Goal: Task Accomplishment & Management: Manage account settings

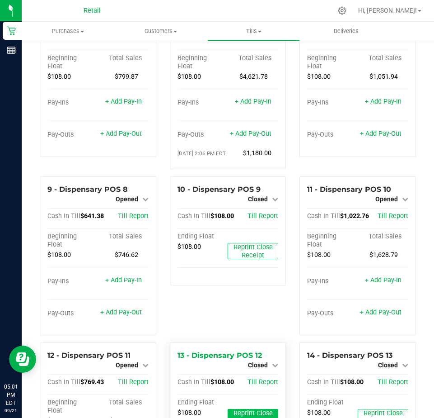
scroll to position [264, 0]
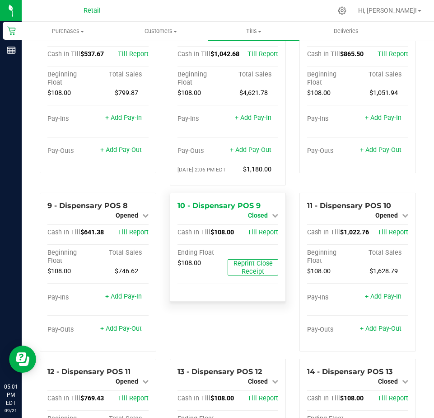
click at [259, 219] on span "Closed" at bounding box center [258, 214] width 20 height 7
click at [255, 226] on link "Open Till" at bounding box center [258, 222] width 24 height 7
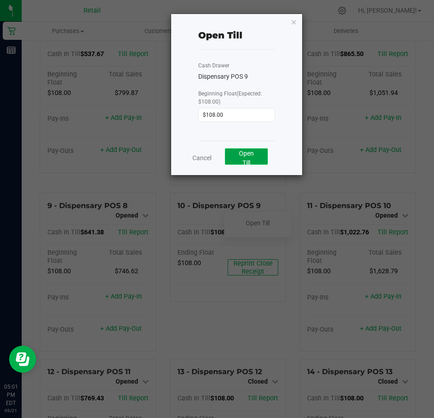
click at [252, 159] on button "Open Till" at bounding box center [246, 156] width 43 height 16
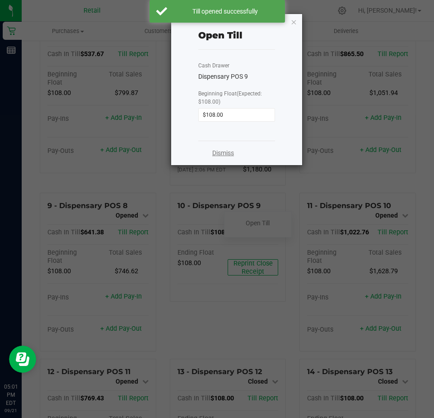
click at [227, 152] on link "Dismiss" at bounding box center [223, 152] width 22 height 9
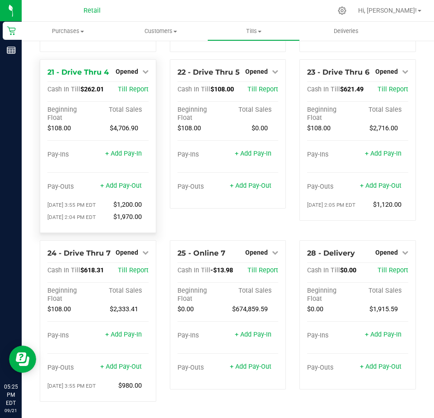
scroll to position [1078, 0]
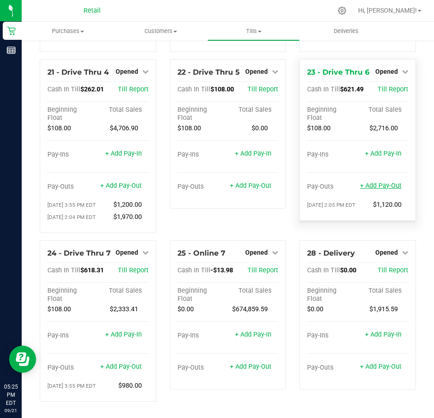
click at [366, 185] on link "+ Add Pay-Out" at bounding box center [381, 186] width 42 height 8
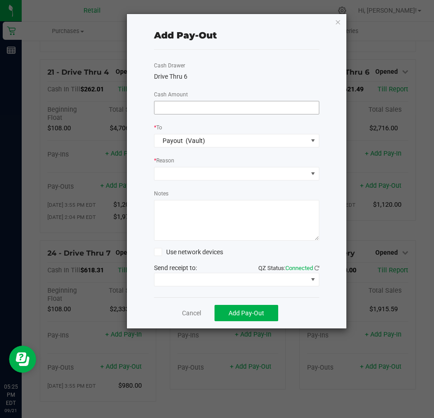
click at [178, 107] on input at bounding box center [237, 107] width 164 height 13
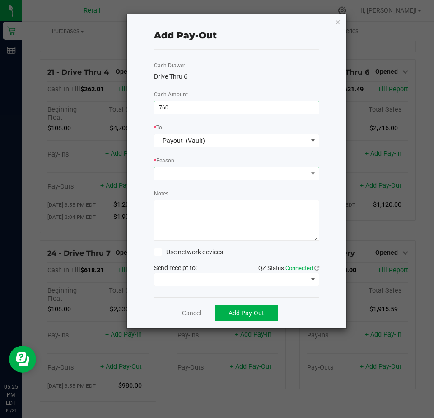
type input "$760.00"
click at [180, 175] on span at bounding box center [231, 173] width 153 height 13
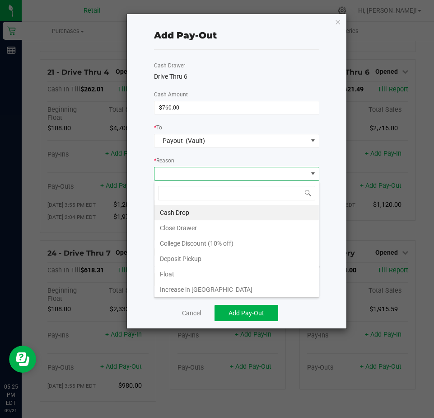
scroll to position [14, 165]
click at [169, 214] on li "Cash Drop" at bounding box center [237, 212] width 164 height 15
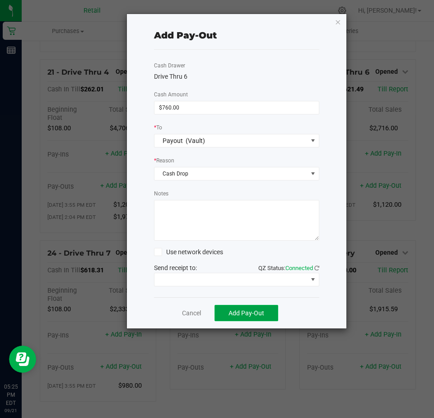
click at [240, 315] on span "Add Pay-Out" at bounding box center [247, 312] width 36 height 7
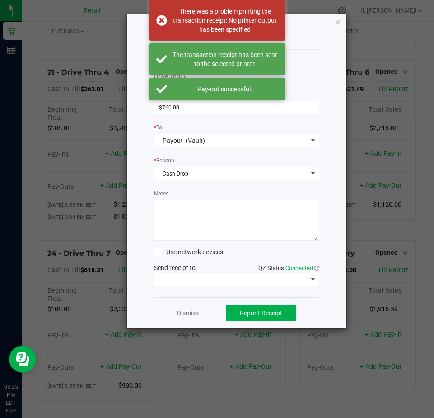
click at [193, 312] on link "Dismiss" at bounding box center [188, 312] width 22 height 9
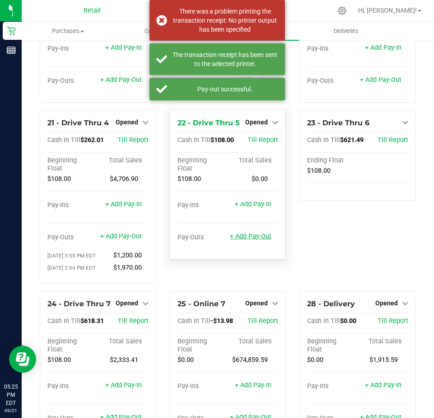
scroll to position [987, 0]
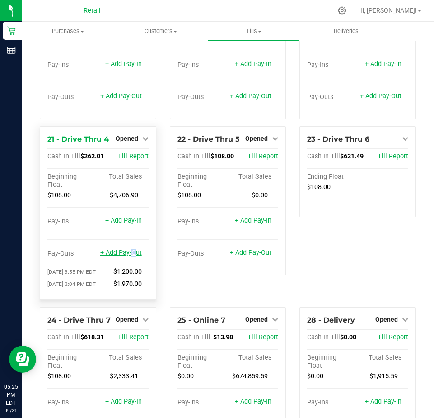
click at [129, 256] on link "+ Add Pay-Out" at bounding box center [121, 253] width 42 height 8
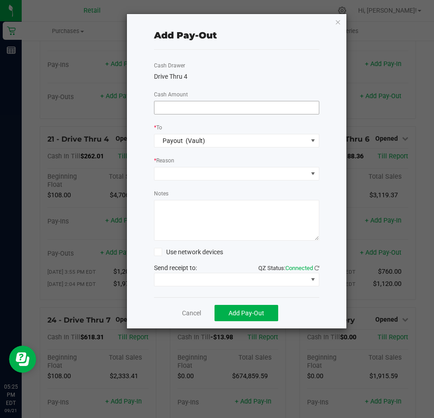
click at [167, 111] on input at bounding box center [237, 107] width 164 height 13
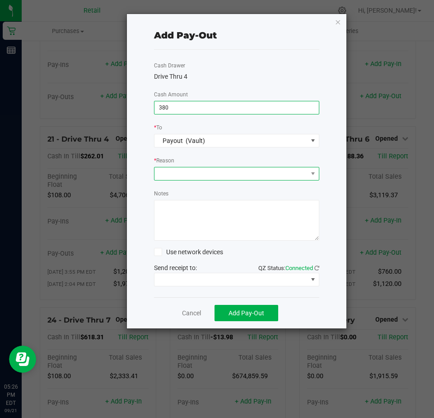
type input "$380.00"
click at [167, 173] on span at bounding box center [231, 173] width 153 height 13
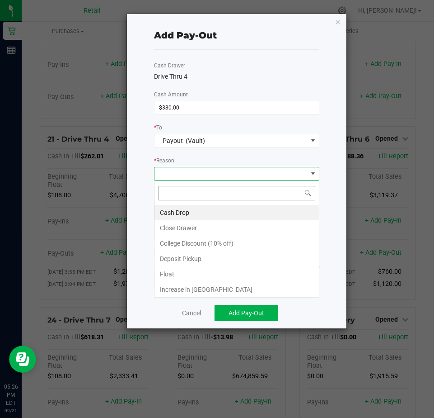
scroll to position [14, 165]
drag, startPoint x: 163, startPoint y: 207, endPoint x: 184, endPoint y: 221, distance: 26.0
click at [166, 210] on li "Cash Drop" at bounding box center [237, 212] width 164 height 15
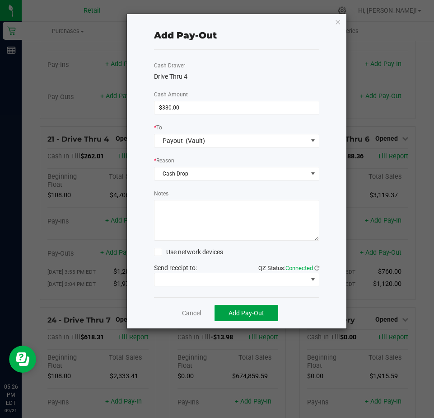
drag, startPoint x: 235, startPoint y: 315, endPoint x: 238, endPoint y: 310, distance: 5.3
click at [235, 314] on span "Add Pay-Out" at bounding box center [247, 312] width 36 height 7
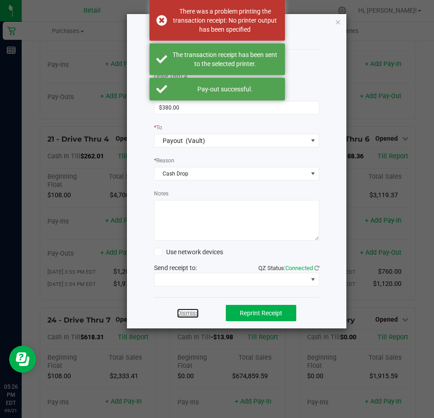
click at [185, 316] on link "Dismiss" at bounding box center [188, 312] width 22 height 9
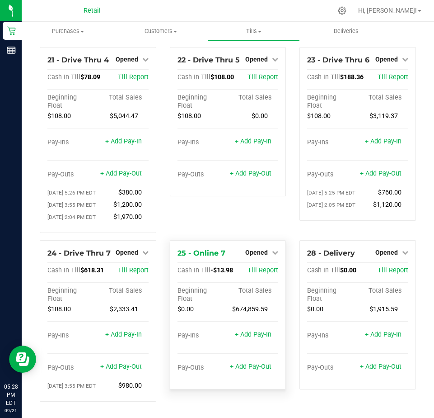
scroll to position [1090, 0]
click at [124, 368] on link "+ Add Pay-Out" at bounding box center [121, 366] width 42 height 8
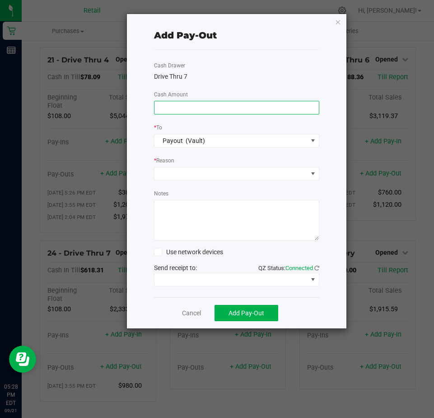
click at [165, 108] on input at bounding box center [237, 107] width 164 height 13
type input "$605.00"
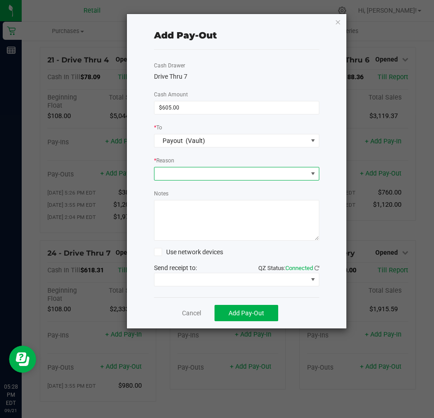
drag, startPoint x: 166, startPoint y: 172, endPoint x: 173, endPoint y: 180, distance: 10.0
click at [166, 174] on span at bounding box center [231, 173] width 153 height 13
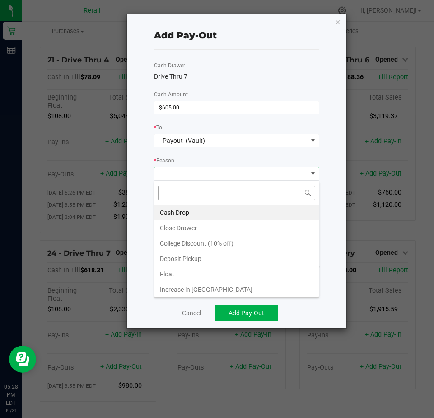
scroll to position [14, 165]
click at [173, 211] on li "Cash Drop" at bounding box center [237, 212] width 164 height 15
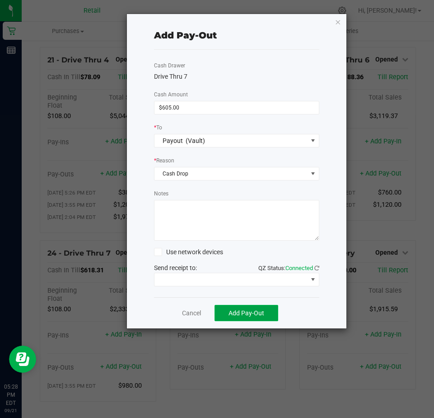
click at [248, 316] on span "Add Pay-Out" at bounding box center [247, 312] width 36 height 7
click at [193, 310] on link "Dismiss" at bounding box center [188, 312] width 22 height 9
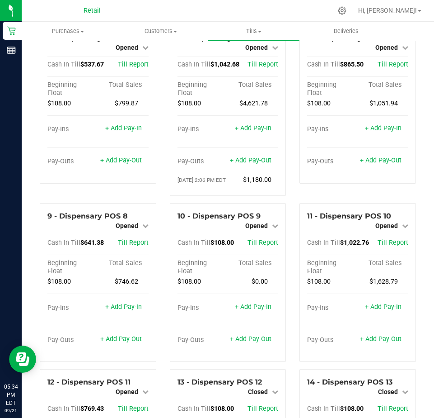
scroll to position [232, 0]
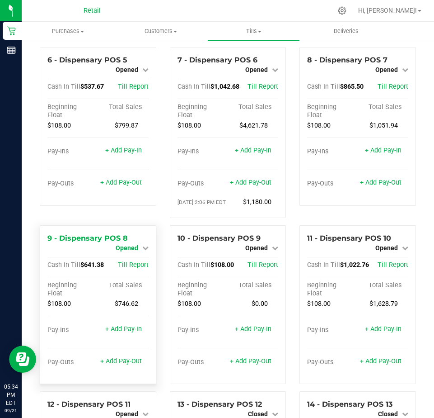
click at [121, 251] on span "Opened" at bounding box center [127, 247] width 23 height 7
click at [127, 259] on link "Close Till" at bounding box center [128, 255] width 24 height 7
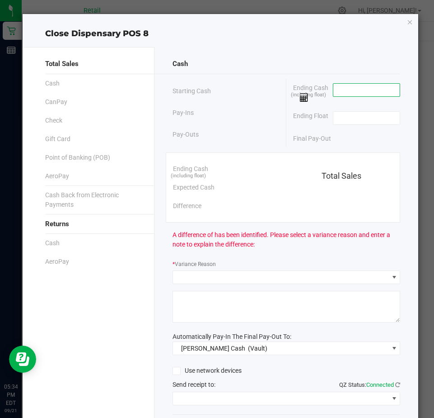
click at [338, 89] on input at bounding box center [366, 90] width 66 height 13
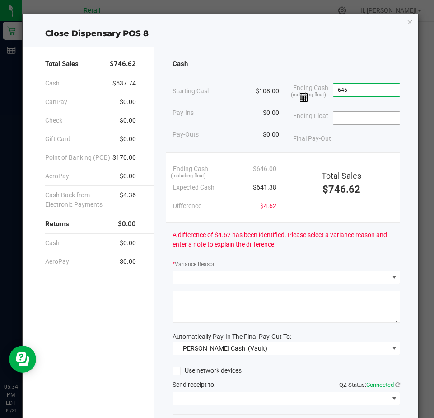
type input "$646.00"
click at [337, 120] on input at bounding box center [366, 118] width 66 height 13
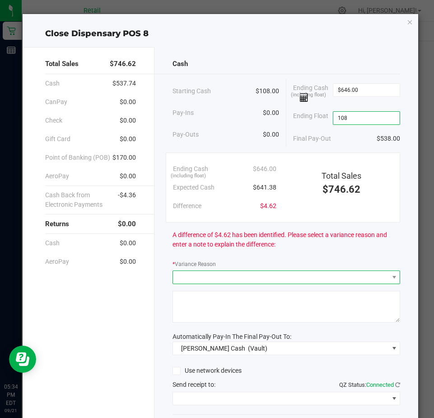
type input "$108.00"
click at [188, 274] on span at bounding box center [281, 277] width 216 height 13
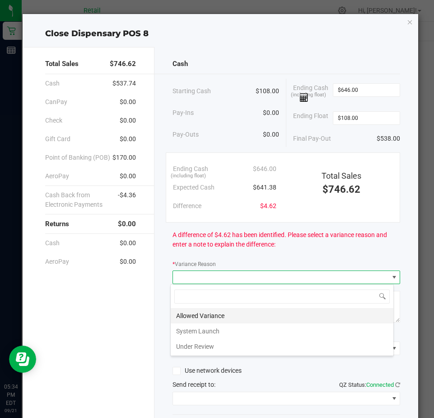
scroll to position [14, 224]
click at [195, 317] on li "Allowed Variance" at bounding box center [282, 315] width 223 height 15
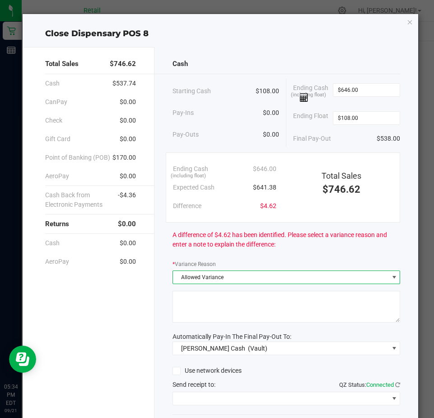
click at [196, 303] on textarea at bounding box center [287, 307] width 228 height 32
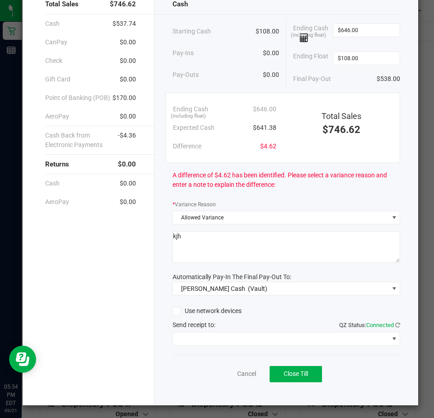
scroll to position [61, 0]
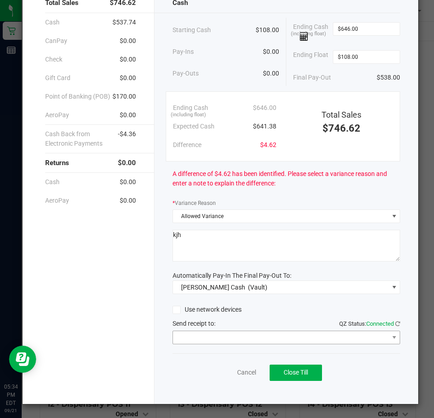
type textarea "kjh"
click at [188, 339] on span at bounding box center [281, 337] width 216 height 13
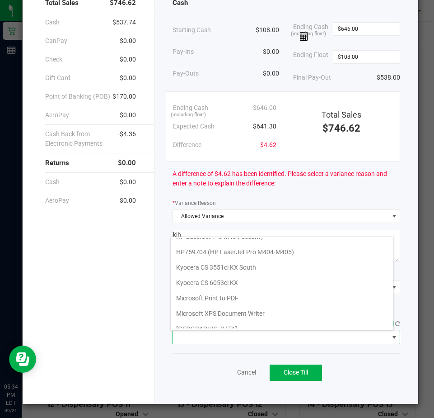
scroll to position [140, 0]
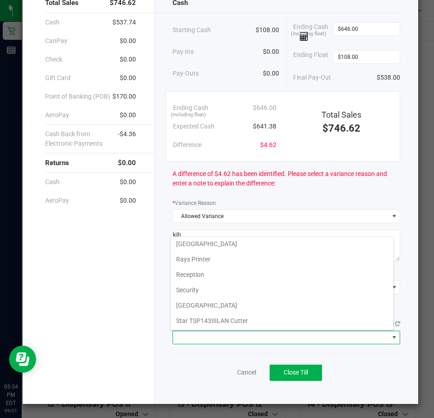
drag, startPoint x: 193, startPoint y: 318, endPoint x: 197, endPoint y: 315, distance: 5.2
click at [196, 317] on Cutter "Star TSP143IIILAN Cutter" at bounding box center [282, 320] width 223 height 15
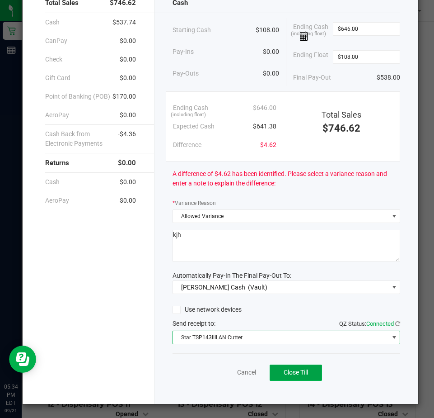
click at [286, 369] on span "Close Till" at bounding box center [296, 371] width 24 height 7
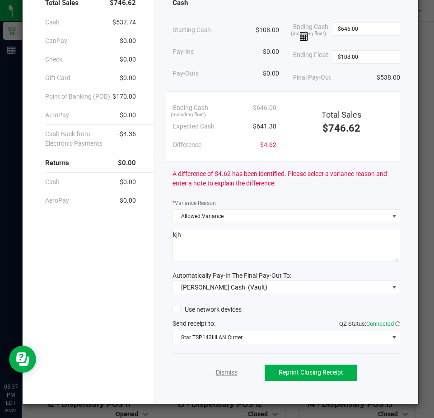
click at [222, 373] on link "Dismiss" at bounding box center [227, 371] width 22 height 9
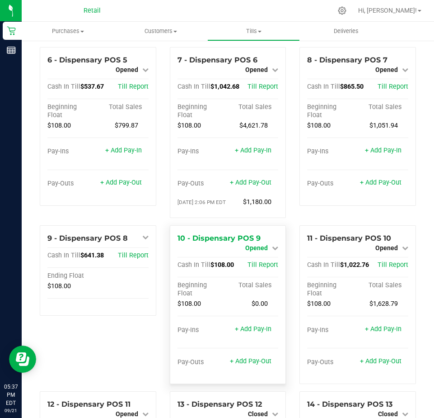
click at [255, 251] on span "Opened" at bounding box center [256, 247] width 23 height 7
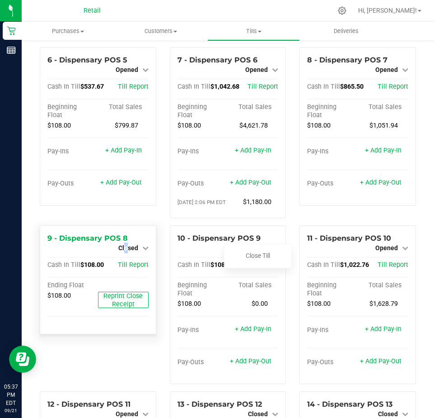
click at [125, 251] on span "Closed" at bounding box center [128, 247] width 20 height 7
drag, startPoint x: 125, startPoint y: 270, endPoint x: 130, endPoint y: 280, distance: 11.3
click at [130, 259] on link "Open Till" at bounding box center [128, 255] width 24 height 7
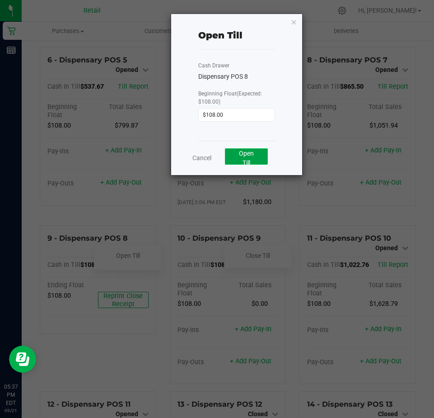
click at [244, 155] on span "Open Till" at bounding box center [246, 158] width 15 height 17
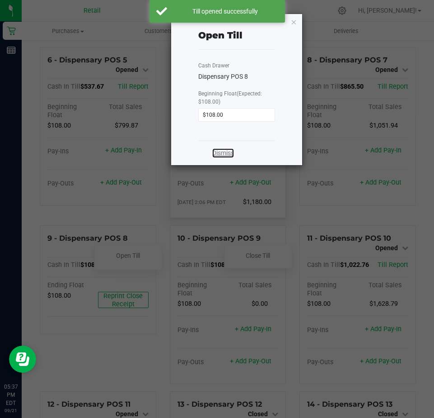
click at [218, 153] on link "Dismiss" at bounding box center [223, 152] width 22 height 9
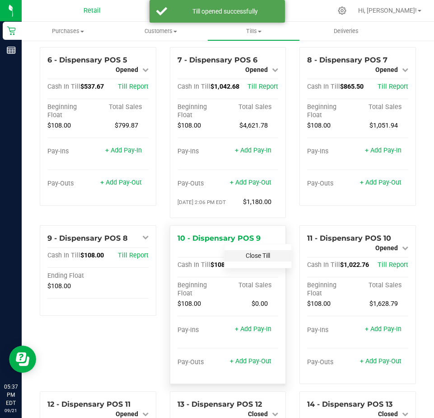
click at [256, 259] on link "Close Till" at bounding box center [258, 255] width 24 height 7
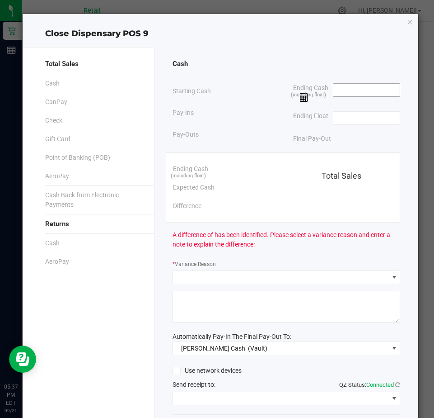
click at [342, 95] on input at bounding box center [366, 90] width 66 height 13
type input "$108.00"
click at [333, 114] on input at bounding box center [366, 118] width 66 height 13
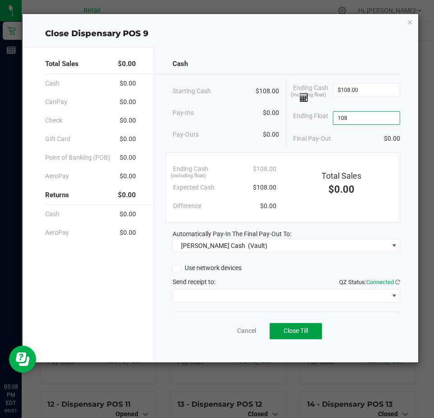
type input "$108.00"
click at [292, 332] on span "Close Till" at bounding box center [296, 330] width 24 height 7
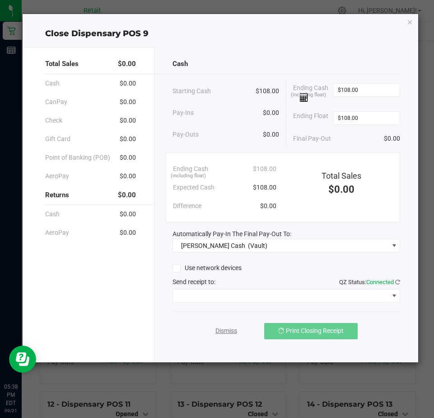
click at [226, 328] on link "Dismiss" at bounding box center [227, 330] width 22 height 9
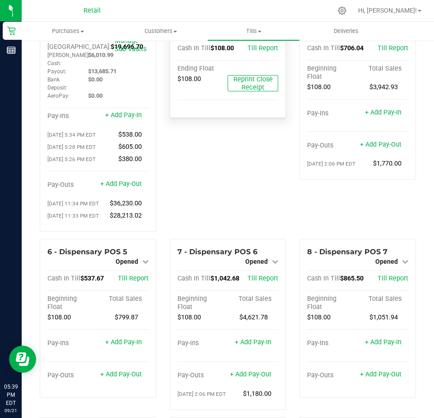
scroll to position [0, 0]
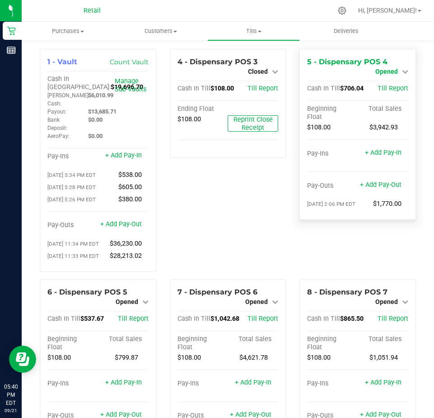
click at [376, 72] on span "Opened" at bounding box center [387, 71] width 23 height 7
click at [376, 80] on link "Close Till" at bounding box center [388, 79] width 24 height 7
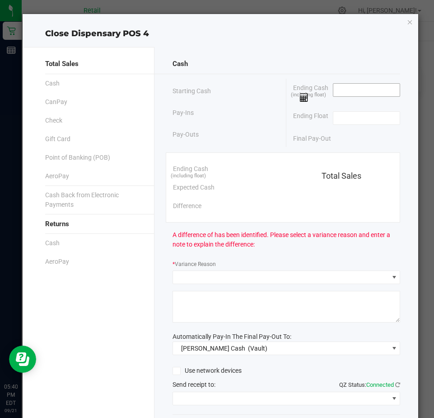
drag, startPoint x: 376, startPoint y: 80, endPoint x: 335, endPoint y: 88, distance: 42.0
click at [335, 89] on input at bounding box center [366, 90] width 66 height 13
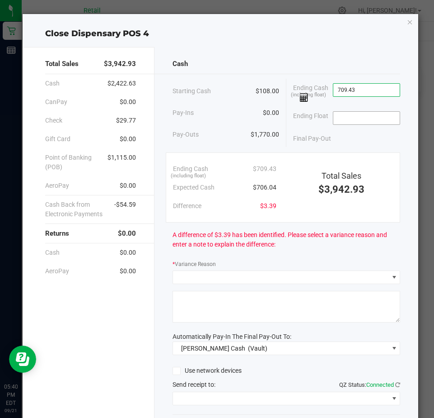
type input "$709.43"
click at [345, 120] on input at bounding box center [366, 118] width 66 height 13
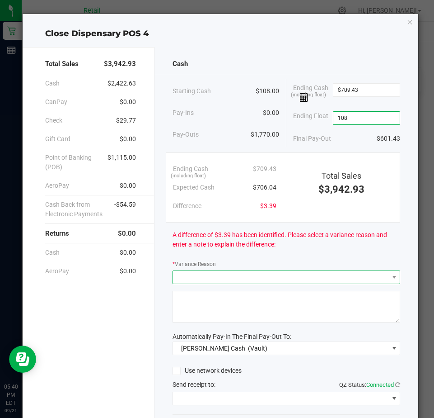
type input "$108.00"
click at [181, 276] on span at bounding box center [281, 277] width 216 height 13
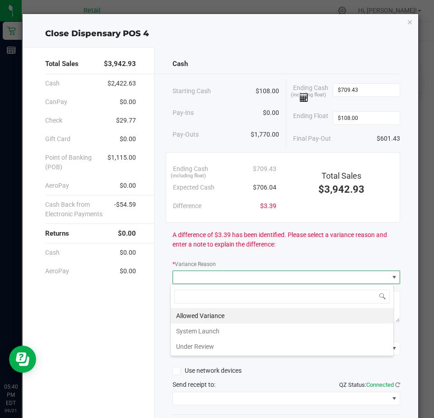
scroll to position [14, 224]
click at [190, 313] on li "Allowed Variance" at bounding box center [282, 315] width 223 height 15
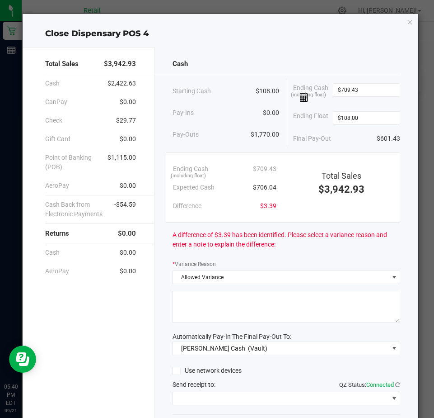
drag, startPoint x: 189, startPoint y: 309, endPoint x: 189, endPoint y: 303, distance: 5.9
click at [189, 307] on textarea at bounding box center [287, 307] width 228 height 32
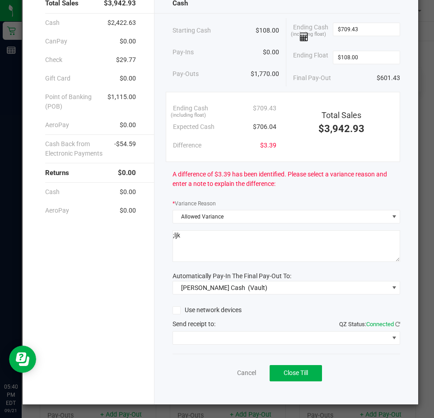
scroll to position [61, 0]
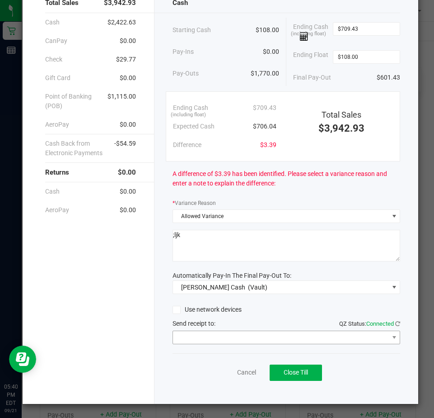
type textarea ";ljk"
click at [187, 336] on span at bounding box center [281, 337] width 216 height 13
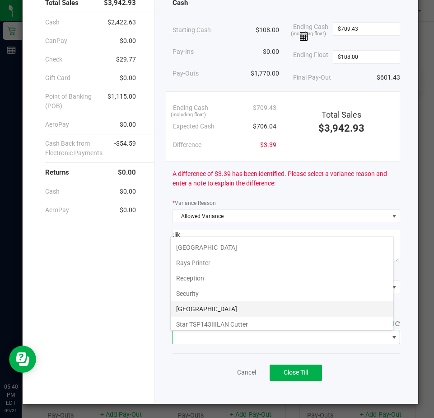
scroll to position [140, 0]
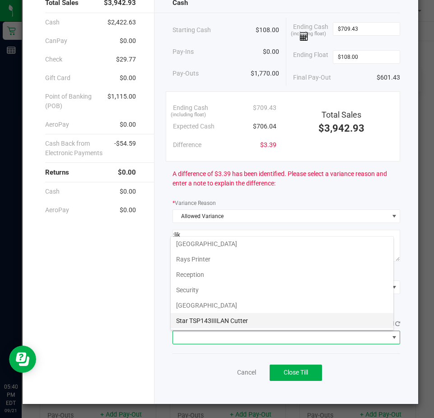
click at [194, 319] on Cutter "Star TSP143IIILAN Cutter" at bounding box center [282, 320] width 223 height 15
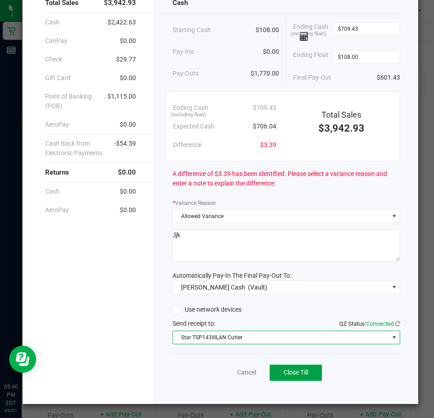
click at [289, 370] on span "Close Till" at bounding box center [296, 371] width 24 height 7
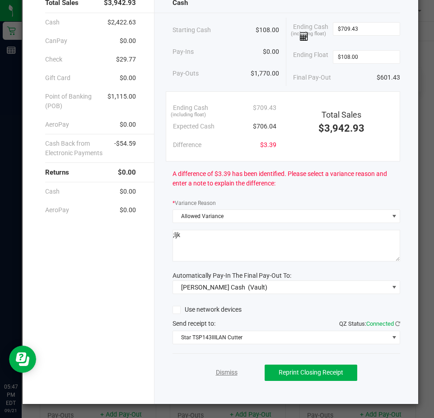
click at [218, 371] on link "Dismiss" at bounding box center [227, 371] width 22 height 9
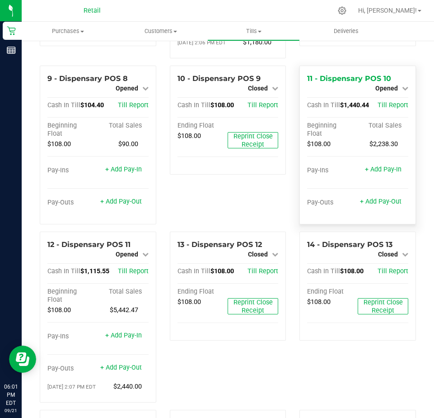
scroll to position [452, 0]
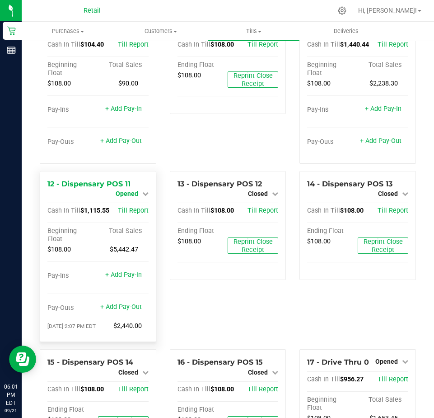
click at [124, 197] on span "Opened" at bounding box center [127, 193] width 23 height 7
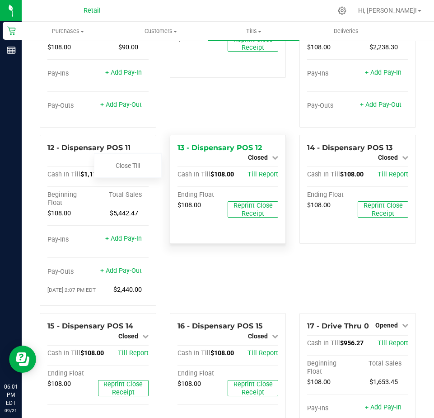
scroll to position [497, 0]
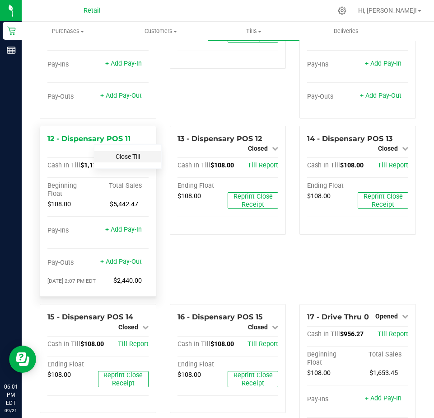
click at [127, 160] on link "Close Till" at bounding box center [128, 156] width 24 height 7
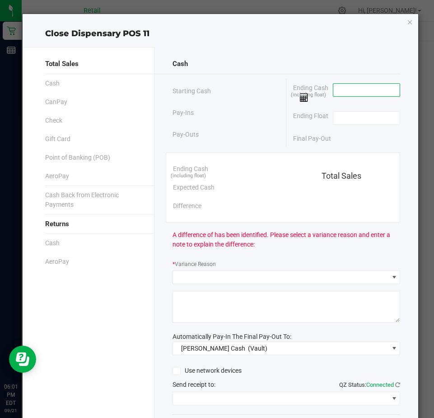
click at [335, 91] on input at bounding box center [366, 90] width 66 height 13
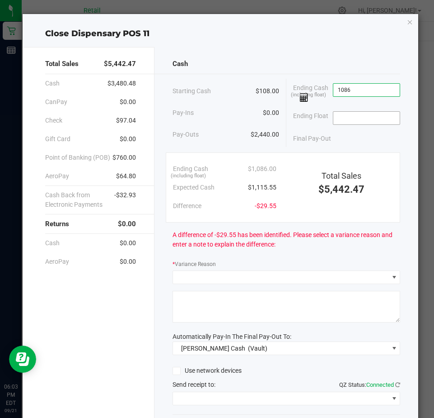
type input "$1,086.00"
click at [343, 121] on input at bounding box center [366, 118] width 66 height 13
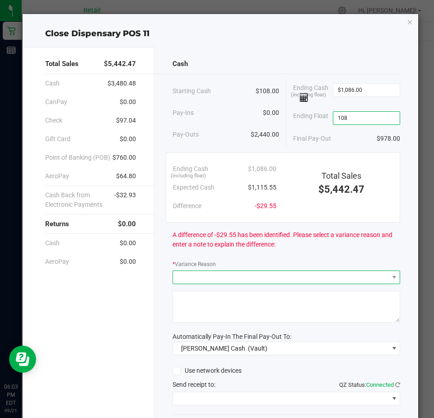
type input "$108.00"
click at [179, 277] on span at bounding box center [281, 277] width 216 height 13
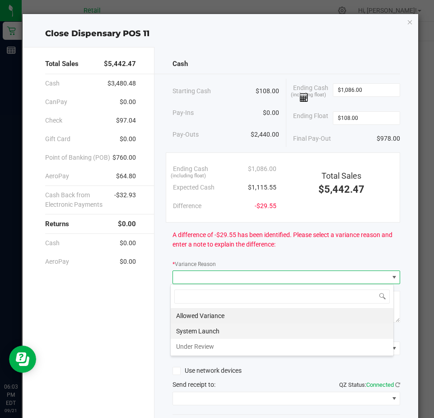
scroll to position [14, 224]
click at [182, 345] on li "Under Review" at bounding box center [282, 345] width 223 height 15
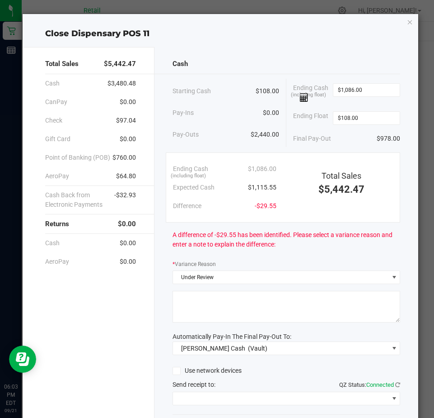
click at [178, 309] on textarea at bounding box center [287, 307] width 228 height 32
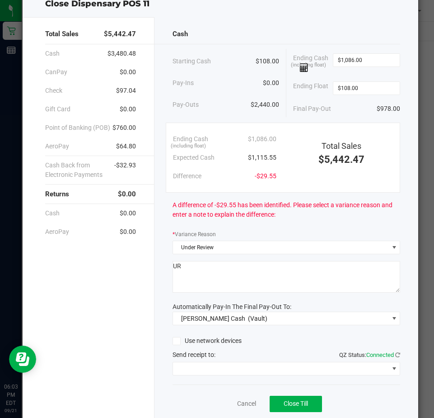
scroll to position [61, 0]
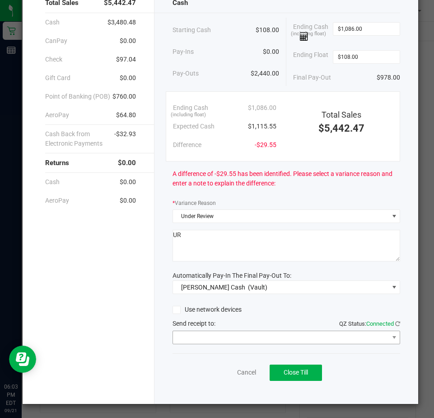
type textarea "UR"
click at [198, 336] on span at bounding box center [281, 337] width 216 height 13
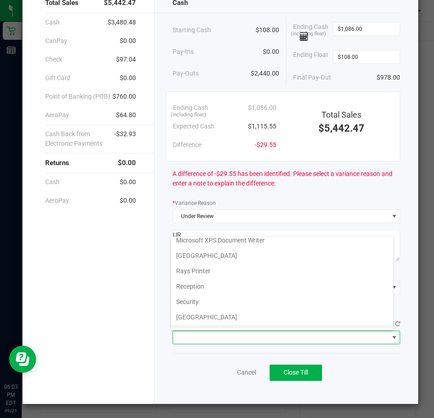
scroll to position [140, 0]
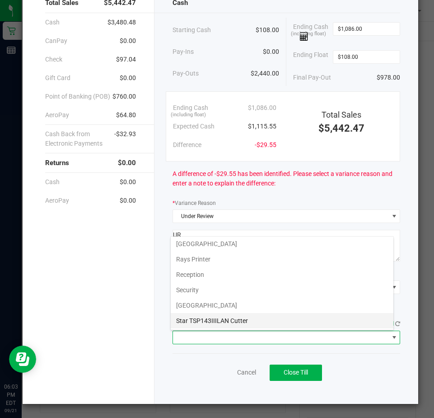
click at [194, 318] on Cutter "Star TSP143IIILAN Cutter" at bounding box center [282, 320] width 223 height 15
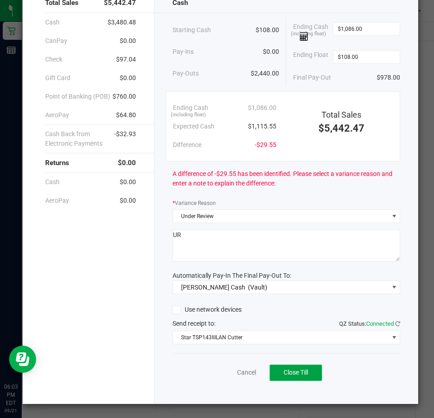
click at [304, 371] on span "Close Till" at bounding box center [296, 371] width 24 height 7
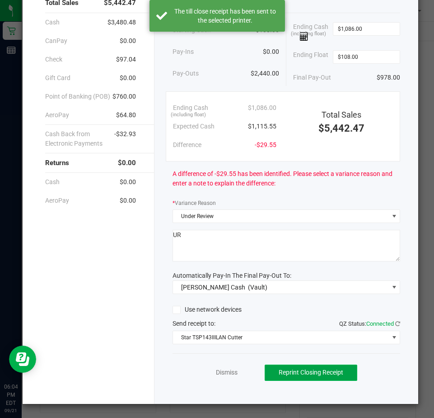
click at [279, 374] on span "Reprint Closing Receipt" at bounding box center [311, 371] width 65 height 7
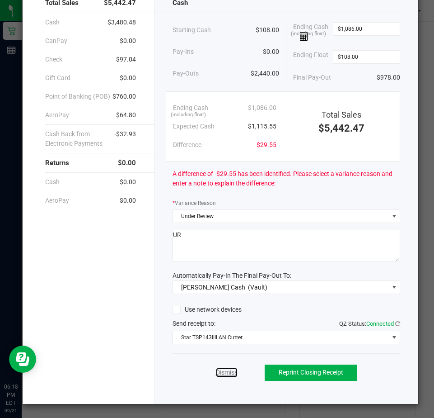
click at [219, 376] on link "Dismiss" at bounding box center [227, 371] width 22 height 9
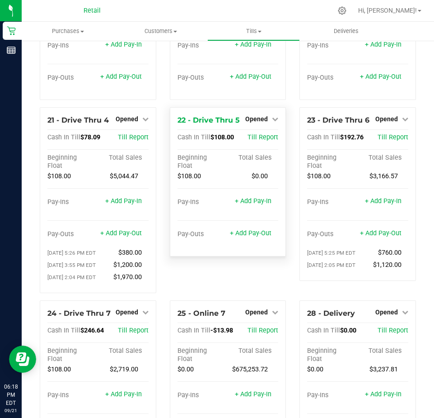
scroll to position [1041, 0]
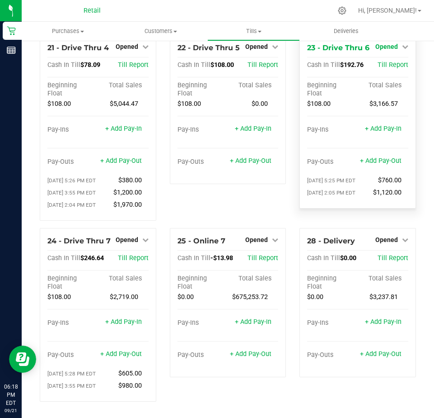
click at [378, 46] on span "Opened" at bounding box center [387, 46] width 23 height 7
click at [384, 62] on link "Close Till" at bounding box center [388, 64] width 24 height 7
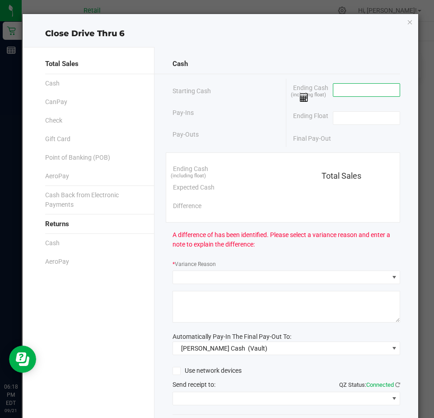
drag, startPoint x: 384, startPoint y: 62, endPoint x: 337, endPoint y: 90, distance: 54.9
click at [337, 90] on input at bounding box center [366, 90] width 66 height 13
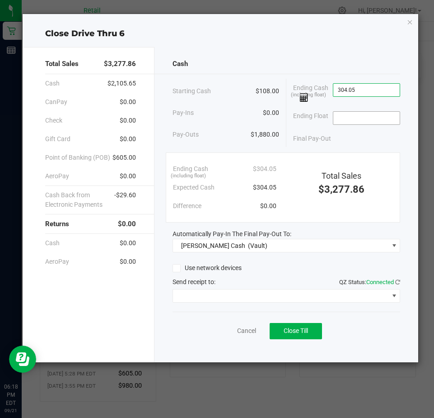
type input "$304.05"
click at [351, 120] on input at bounding box center [366, 118] width 66 height 13
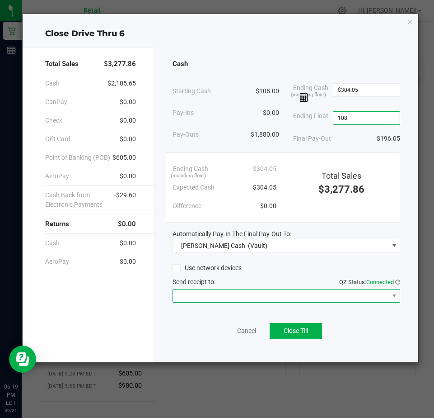
type input "$108.00"
click at [208, 291] on span at bounding box center [281, 295] width 216 height 13
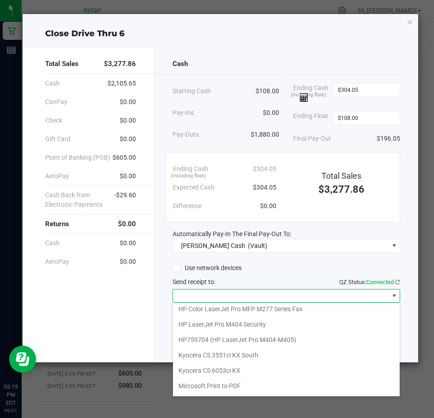
scroll to position [140, 0]
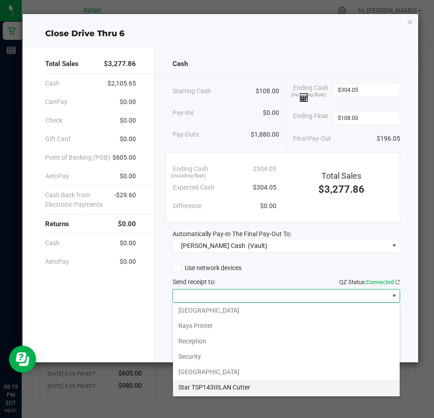
click at [192, 385] on Cutter "Star TSP143IIILAN Cutter" at bounding box center [286, 386] width 227 height 15
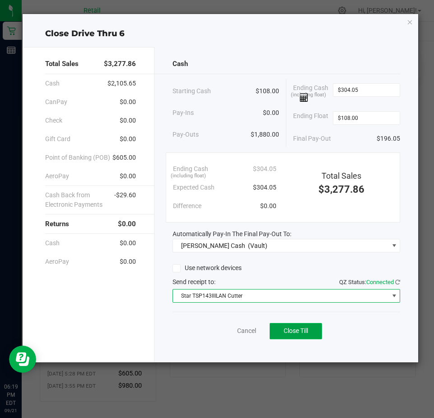
click at [287, 331] on span "Close Till" at bounding box center [296, 330] width 24 height 7
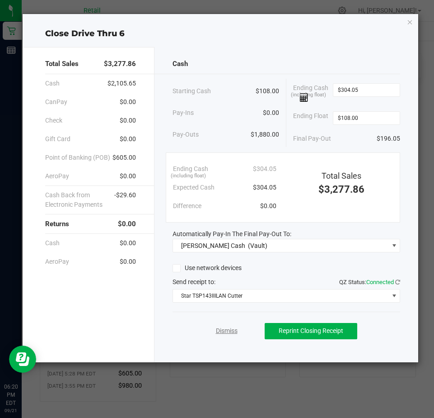
click at [221, 332] on link "Dismiss" at bounding box center [227, 330] width 22 height 9
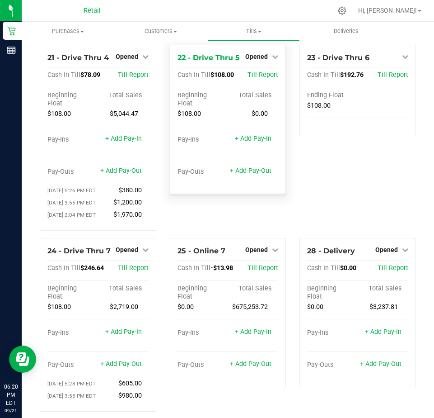
scroll to position [905, 0]
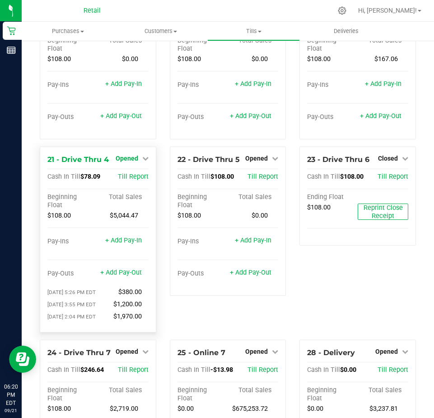
click at [124, 162] on span "Opened" at bounding box center [127, 158] width 23 height 7
click at [125, 180] on link "Close Till" at bounding box center [128, 176] width 24 height 7
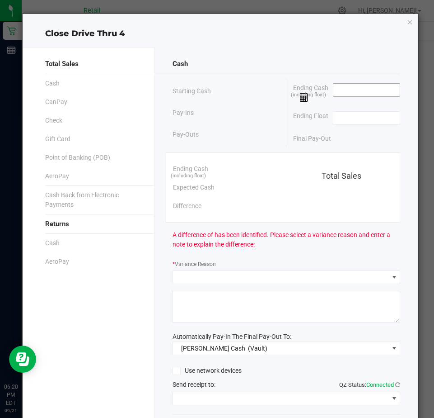
click at [333, 94] on input at bounding box center [366, 90] width 66 height 13
type input "1"
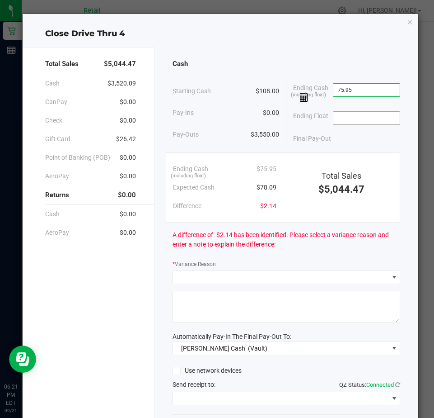
type input "$75.95"
click at [333, 116] on input at bounding box center [366, 118] width 66 height 13
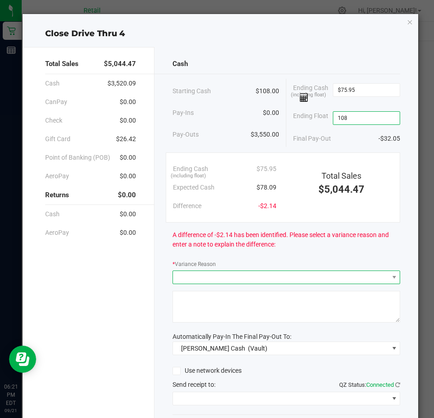
type input "$108.00"
click at [188, 276] on span at bounding box center [281, 277] width 216 height 13
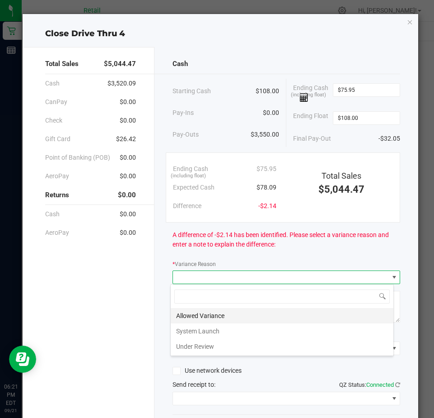
scroll to position [14, 224]
click at [181, 315] on li "Allowed Variance" at bounding box center [282, 315] width 223 height 15
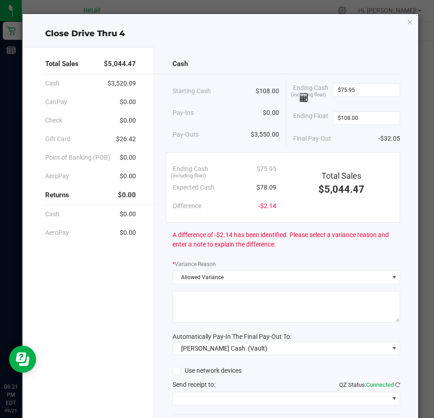
drag, startPoint x: 184, startPoint y: 305, endPoint x: 189, endPoint y: 312, distance: 8.4
click at [189, 312] on textarea at bounding box center [287, 307] width 228 height 32
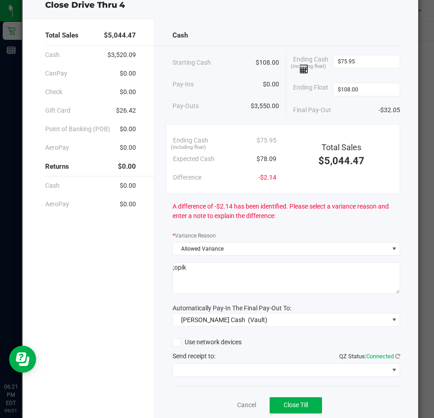
scroll to position [61, 0]
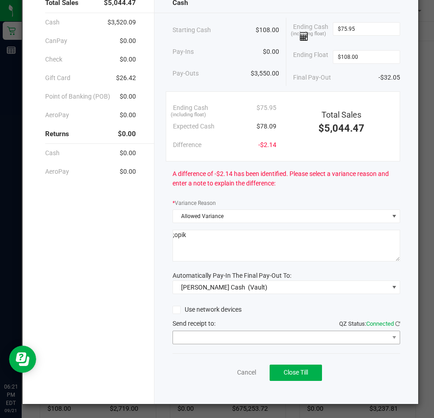
type textarea ";opik"
click at [195, 333] on span at bounding box center [281, 337] width 216 height 13
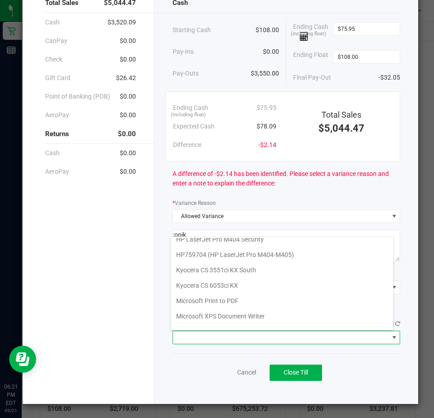
scroll to position [140, 0]
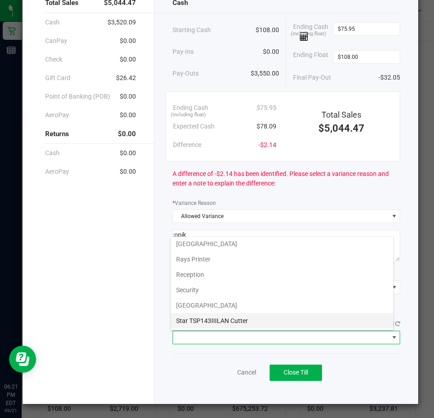
click at [187, 319] on Cutter "Star TSP143IIILAN Cutter" at bounding box center [282, 320] width 223 height 15
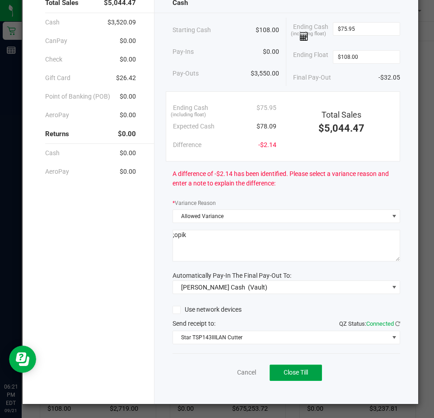
click at [285, 371] on span "Close Till" at bounding box center [296, 371] width 24 height 7
click at [217, 373] on link "Dismiss" at bounding box center [227, 371] width 22 height 9
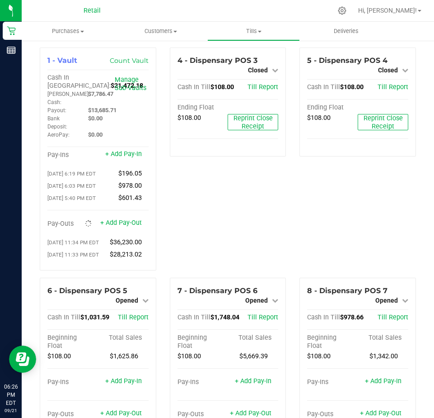
scroll to position [0, 0]
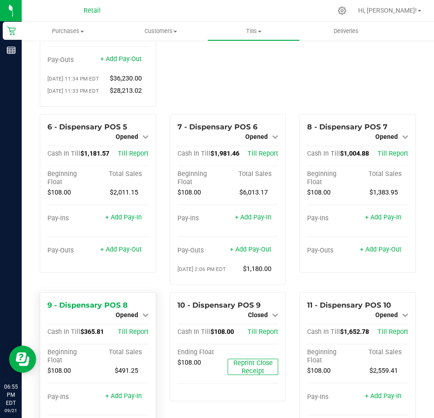
scroll to position [181, 0]
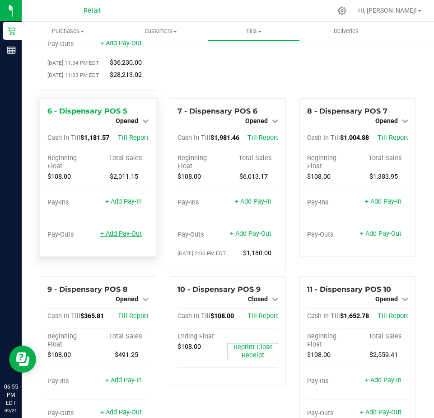
click at [117, 237] on link "+ Add Pay-Out" at bounding box center [121, 234] width 42 height 8
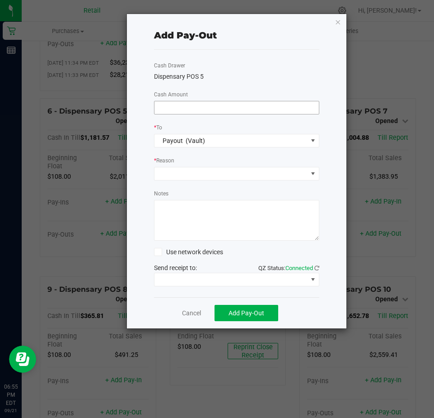
click at [160, 109] on input at bounding box center [237, 107] width 164 height 13
type input "$1,050.00"
click at [162, 179] on span at bounding box center [231, 173] width 153 height 13
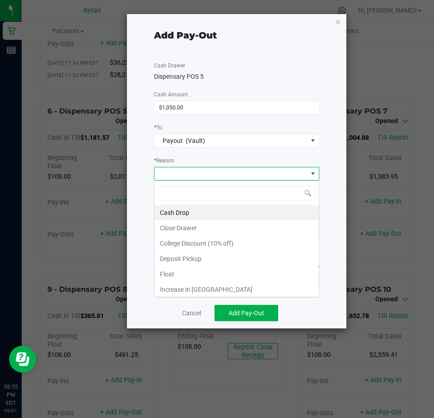
scroll to position [14, 165]
click at [176, 211] on li "Cash Drop" at bounding box center [237, 212] width 164 height 15
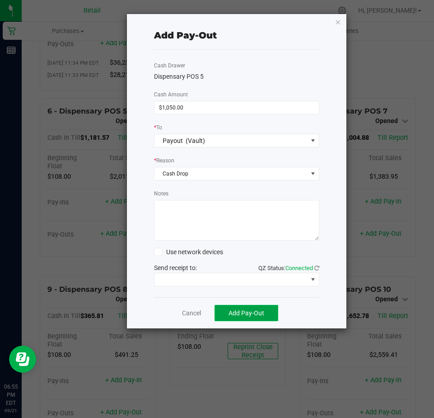
click at [235, 309] on span "Add Pay-Out" at bounding box center [247, 312] width 36 height 7
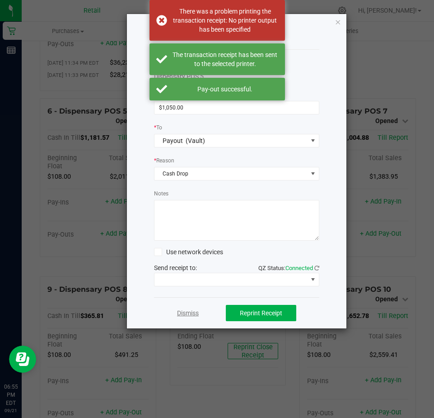
click at [187, 310] on link "Dismiss" at bounding box center [188, 312] width 22 height 9
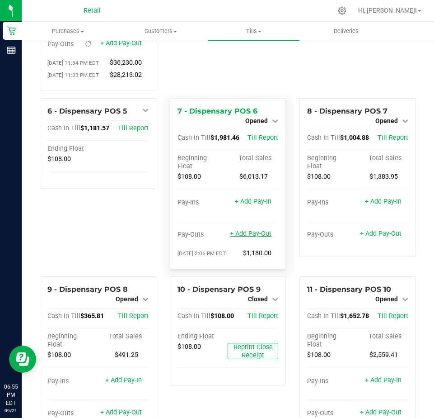
click at [241, 237] on link "+ Add Pay-Out" at bounding box center [251, 234] width 42 height 8
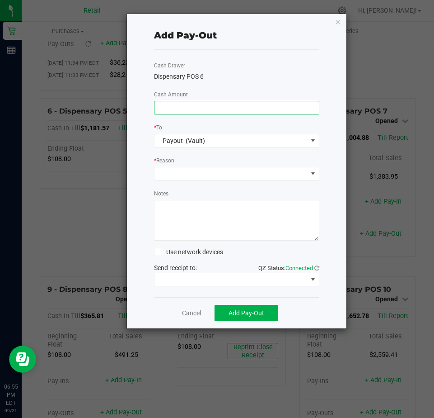
click at [167, 108] on input at bounding box center [237, 107] width 164 height 13
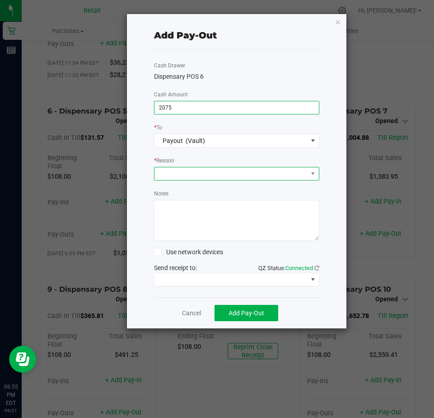
type input "$2,075.00"
click at [167, 173] on span at bounding box center [231, 173] width 153 height 13
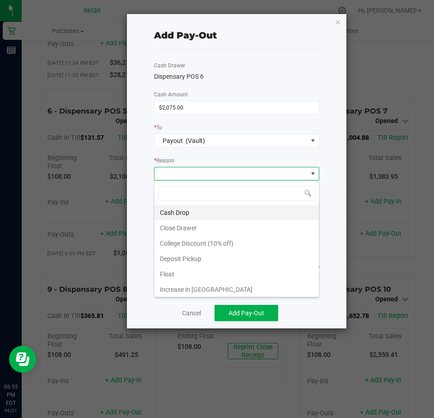
click at [169, 212] on li "Cash Drop" at bounding box center [237, 212] width 164 height 15
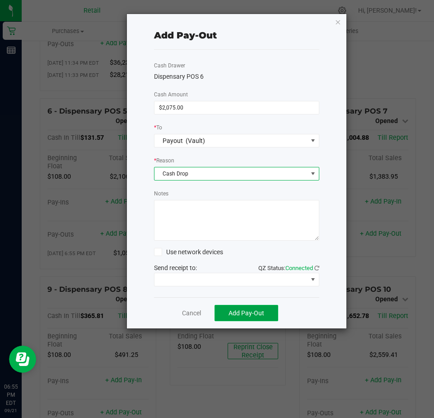
click at [236, 315] on span "Add Pay-Out" at bounding box center [247, 312] width 36 height 7
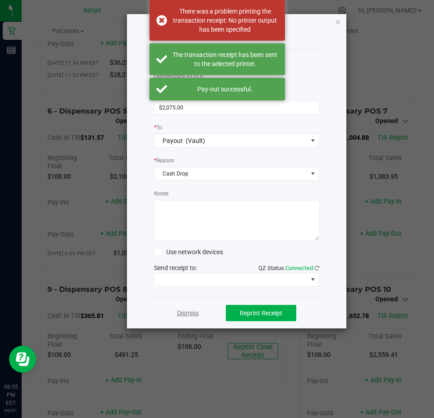
click at [181, 315] on link "Dismiss" at bounding box center [188, 312] width 22 height 9
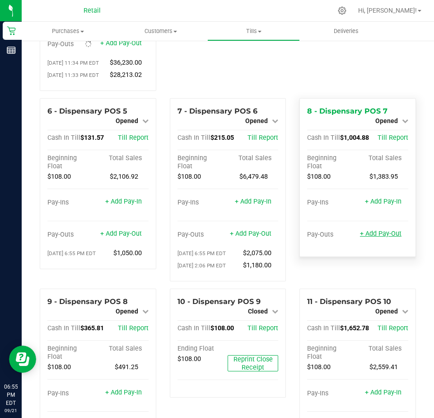
click at [371, 237] on link "+ Add Pay-Out" at bounding box center [381, 234] width 42 height 8
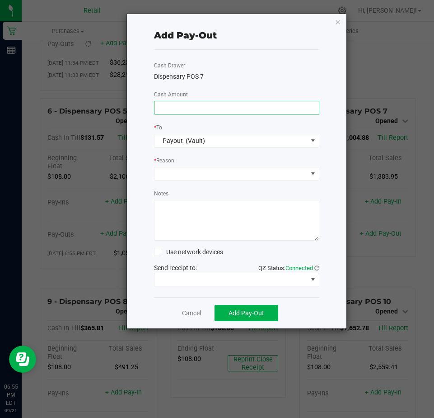
click at [167, 111] on input at bounding box center [237, 107] width 164 height 13
type input "$763.00"
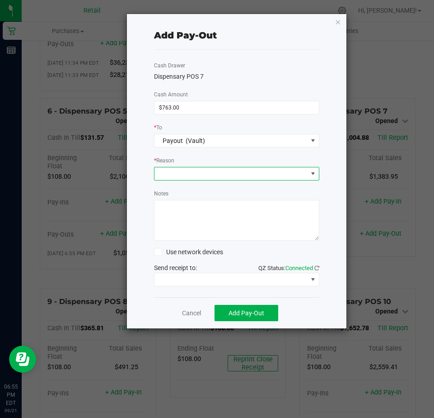
click at [173, 170] on span at bounding box center [231, 173] width 153 height 13
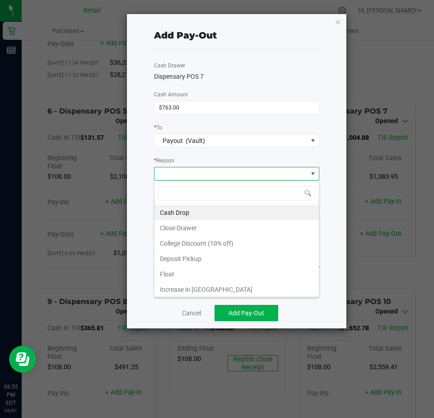
click at [174, 209] on li "Cash Drop" at bounding box center [237, 212] width 164 height 15
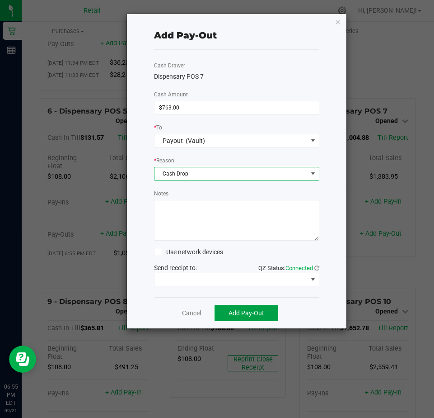
click at [236, 318] on button "Add Pay-Out" at bounding box center [247, 313] width 64 height 16
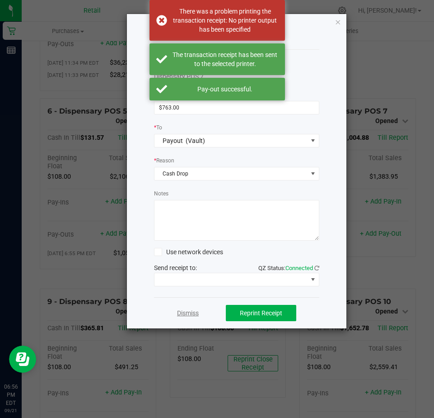
click at [186, 314] on link "Dismiss" at bounding box center [188, 312] width 22 height 9
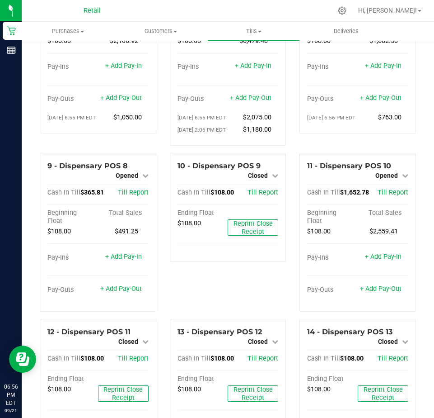
scroll to position [362, 0]
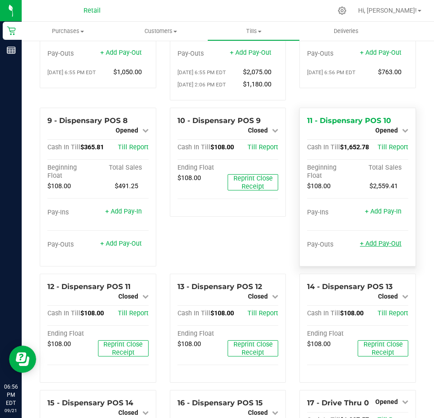
click at [369, 247] on link "+ Add Pay-Out" at bounding box center [381, 244] width 42 height 8
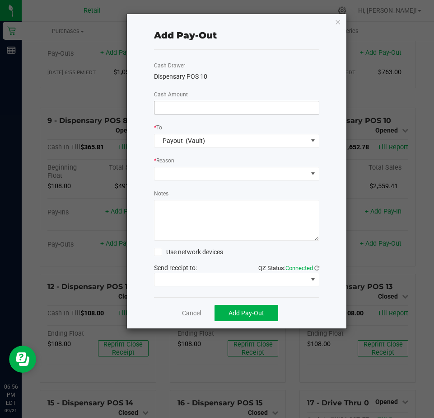
click at [169, 108] on input at bounding box center [237, 107] width 164 height 13
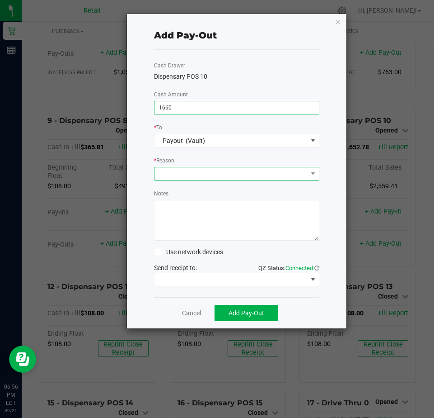
type input "$1,660.00"
click at [180, 174] on span at bounding box center [231, 173] width 153 height 13
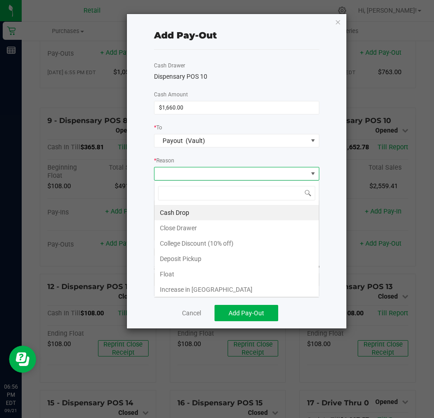
scroll to position [14, 165]
click at [177, 211] on li "Cash Drop" at bounding box center [237, 212] width 164 height 15
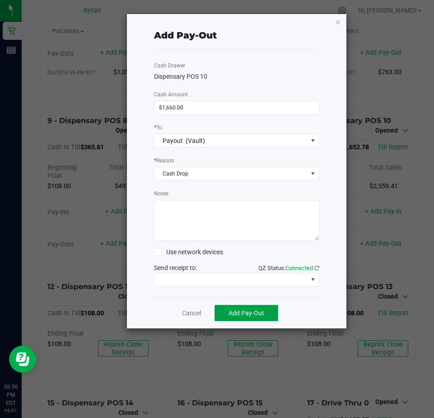
drag, startPoint x: 221, startPoint y: 314, endPoint x: 243, endPoint y: 305, distance: 23.3
click at [222, 314] on button "Add Pay-Out" at bounding box center [247, 313] width 64 height 16
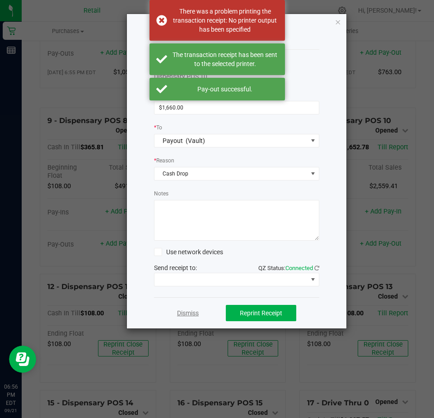
click at [184, 315] on link "Dismiss" at bounding box center [188, 312] width 22 height 9
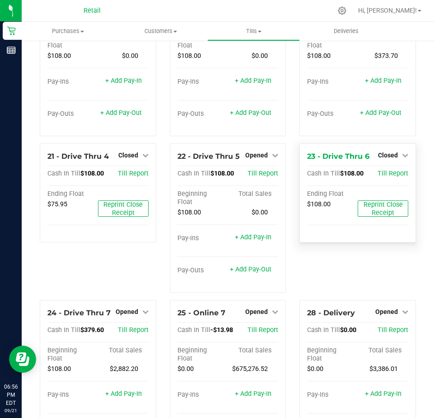
scroll to position [949, 0]
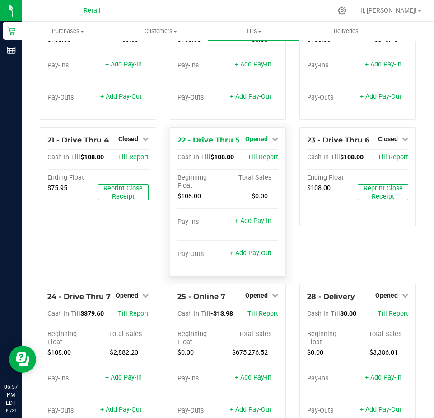
click at [254, 142] on span "Opened" at bounding box center [256, 138] width 23 height 7
click at [255, 161] on link "Close Till" at bounding box center [258, 157] width 24 height 7
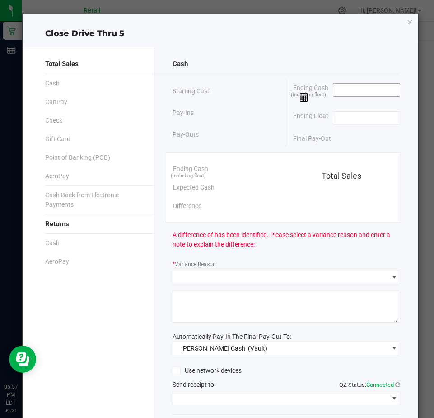
click at [339, 92] on input at bounding box center [366, 90] width 66 height 13
type input "$108.00"
click at [336, 122] on input at bounding box center [366, 118] width 66 height 13
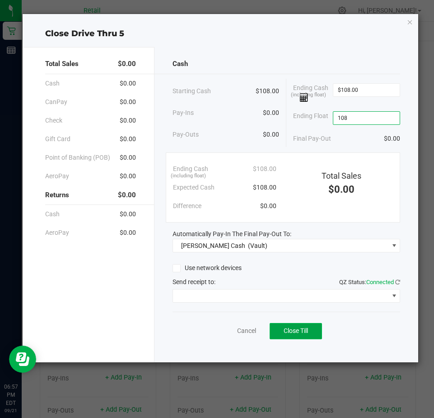
type input "$108.00"
click at [286, 330] on span "Close Till" at bounding box center [296, 330] width 24 height 7
click at [244, 329] on link "Cancel" at bounding box center [243, 330] width 19 height 9
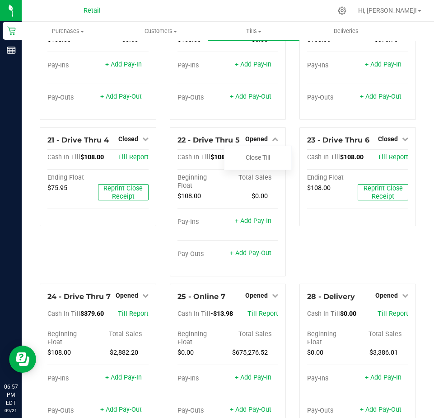
click at [309, 268] on div "23 - Drive Thru 6 Closed Open Till Cash In Till $108.00 Till Report Ending Floa…" at bounding box center [358, 205] width 130 height 156
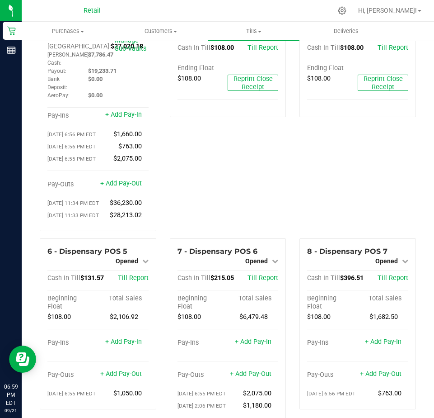
scroll to position [181, 0]
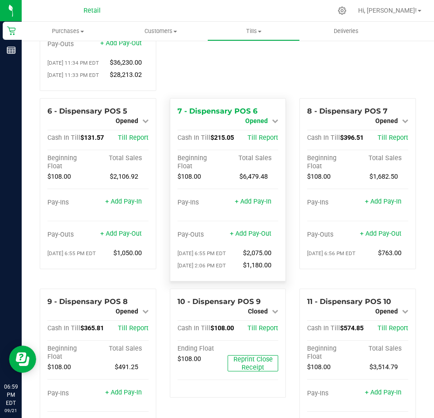
click at [254, 124] on span "Opened" at bounding box center [256, 120] width 23 height 7
click at [257, 132] on link "Close Till" at bounding box center [258, 128] width 24 height 7
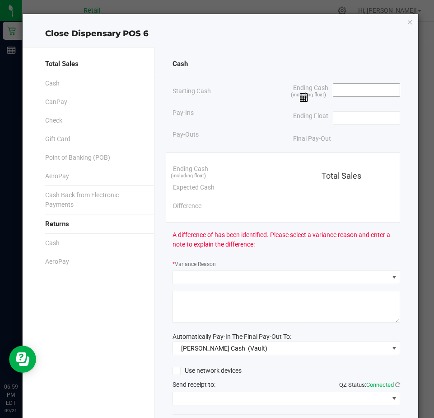
click at [353, 92] on input at bounding box center [366, 90] width 66 height 13
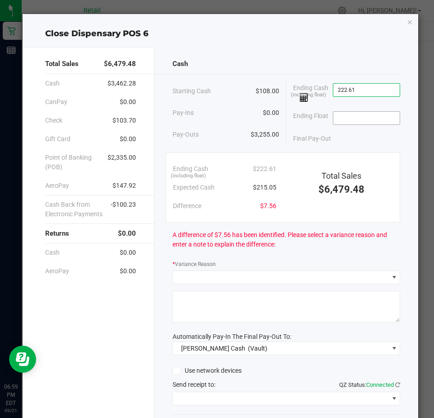
type input "$222.61"
click at [333, 120] on input at bounding box center [366, 118] width 66 height 13
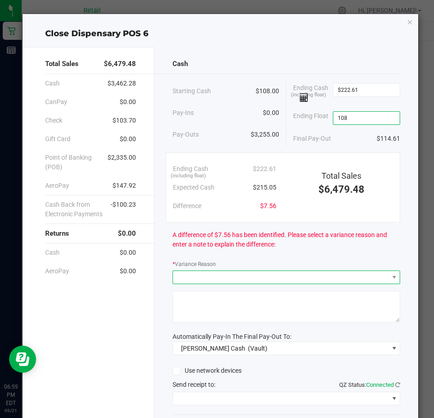
type input "$108.00"
click at [186, 279] on span at bounding box center [281, 277] width 216 height 13
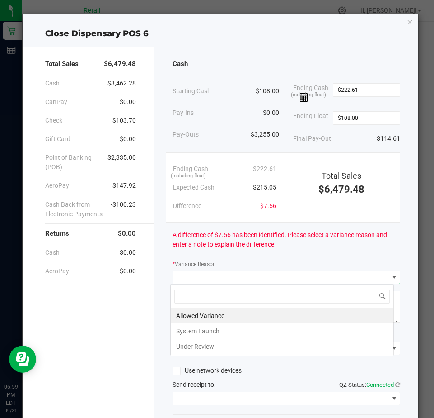
scroll to position [14, 224]
click at [185, 314] on li "Allowed Variance" at bounding box center [282, 315] width 223 height 15
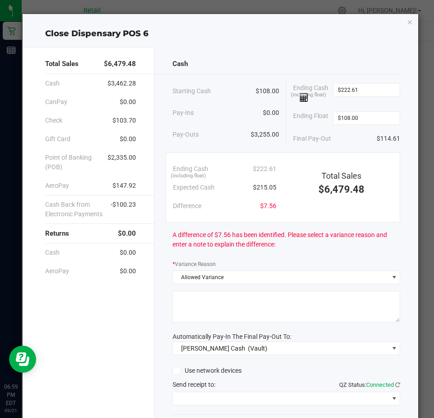
click at [188, 308] on textarea at bounding box center [287, 307] width 228 height 32
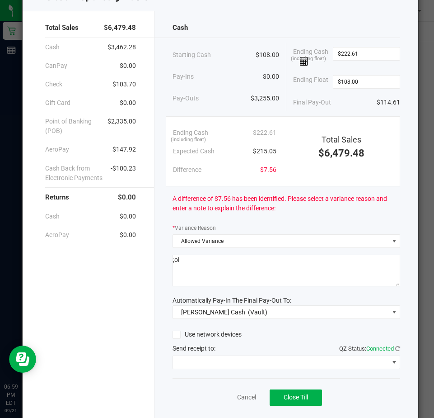
scroll to position [61, 0]
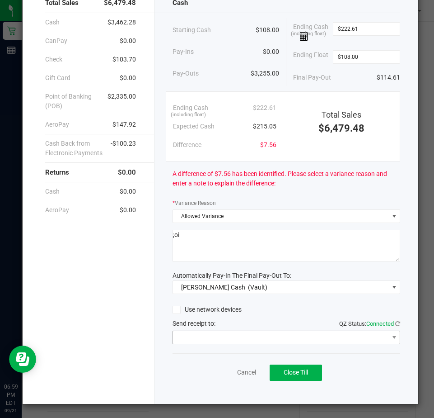
type textarea ";oi"
click at [188, 343] on span at bounding box center [281, 337] width 216 height 13
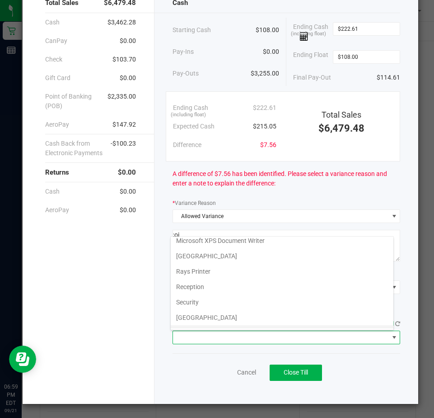
scroll to position [140, 0]
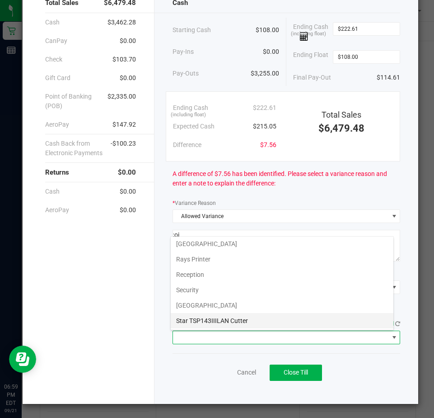
click at [198, 318] on Cutter "Star TSP143IIILAN Cutter" at bounding box center [282, 320] width 223 height 15
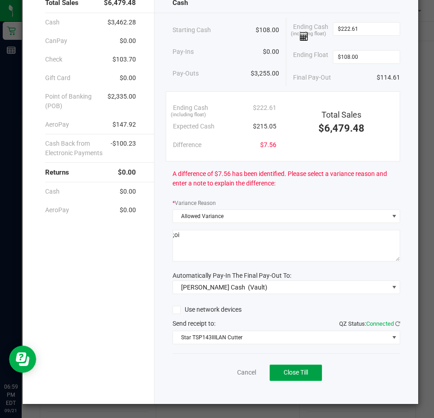
click at [283, 376] on button "Close Till" at bounding box center [296, 372] width 52 height 16
click at [221, 372] on link "Dismiss" at bounding box center [227, 371] width 22 height 9
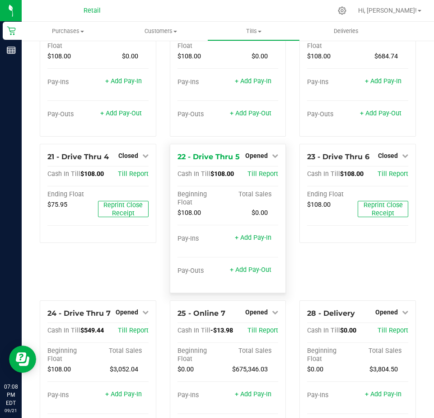
scroll to position [904, 0]
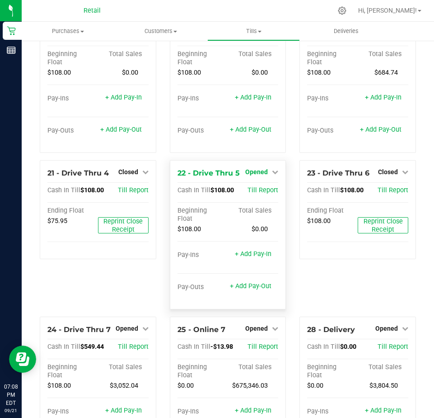
click at [254, 175] on span "Opened" at bounding box center [256, 171] width 23 height 7
click at [256, 194] on link "Close Till" at bounding box center [258, 190] width 24 height 7
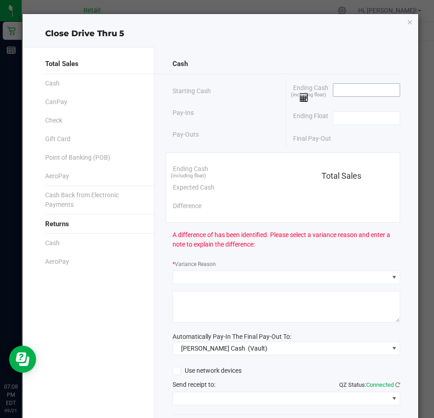
click at [335, 90] on input at bounding box center [366, 90] width 66 height 13
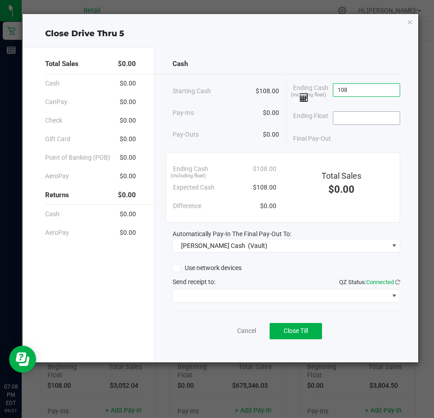
type input "$108.00"
click at [348, 118] on input at bounding box center [366, 118] width 66 height 13
type input "$108.00"
click at [291, 329] on span "Close Till" at bounding box center [296, 330] width 24 height 7
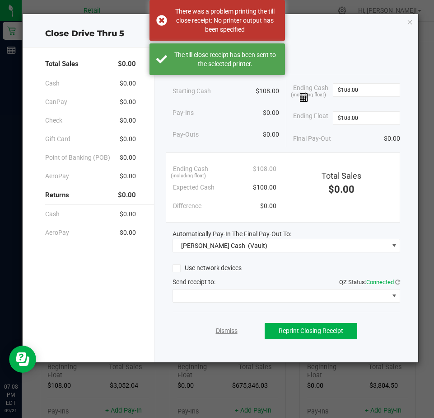
click at [224, 330] on link "Dismiss" at bounding box center [227, 330] width 22 height 9
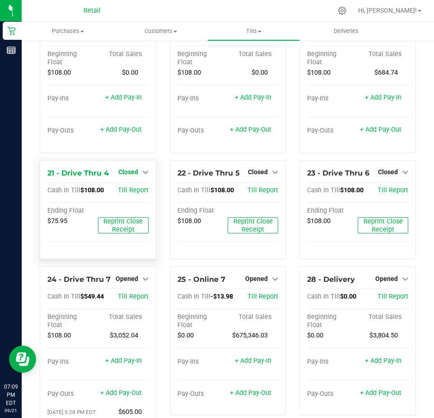
click at [119, 175] on span "Closed" at bounding box center [128, 171] width 20 height 7
click at [126, 194] on link "Open Till" at bounding box center [128, 190] width 24 height 7
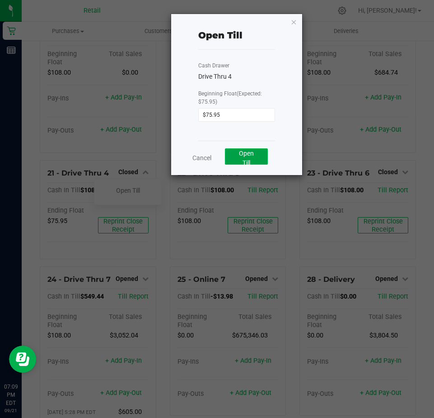
click at [235, 157] on button "Open Till" at bounding box center [246, 156] width 43 height 16
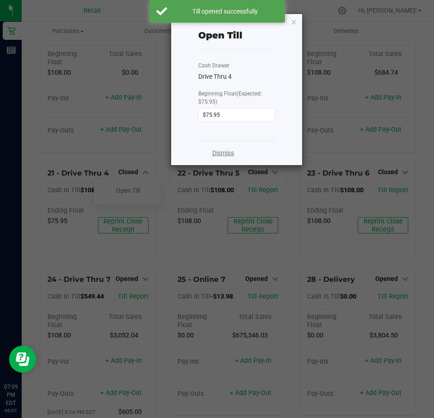
click at [221, 154] on link "Dismiss" at bounding box center [223, 152] width 22 height 9
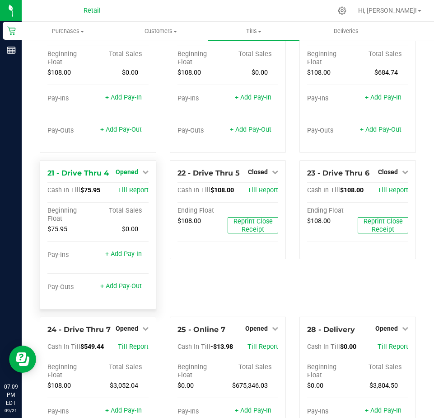
click at [125, 175] on span "Opened" at bounding box center [127, 171] width 23 height 7
click at [127, 194] on link "Close Till" at bounding box center [128, 190] width 24 height 7
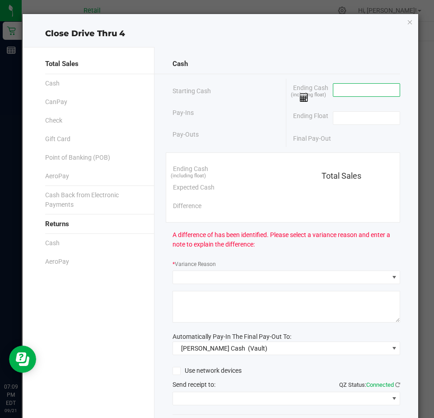
click at [344, 92] on input at bounding box center [366, 90] width 66 height 13
type input "$108.00"
click at [336, 120] on input at bounding box center [366, 118] width 66 height 13
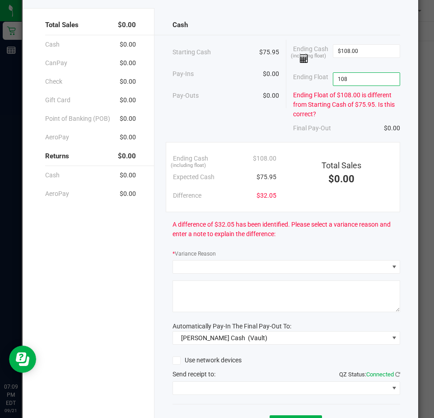
scroll to position [89, 0]
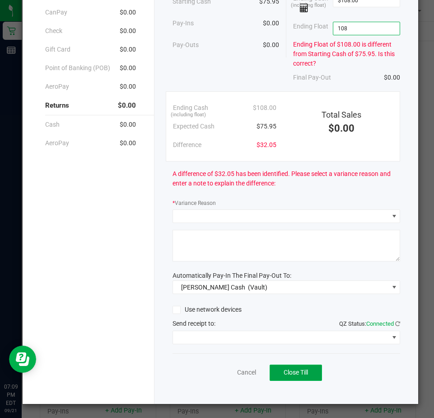
type input "$108.00"
click at [284, 372] on span "Close Till" at bounding box center [296, 371] width 24 height 7
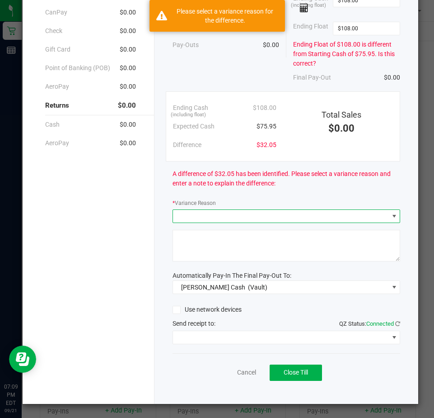
click at [191, 217] on span at bounding box center [281, 216] width 216 height 13
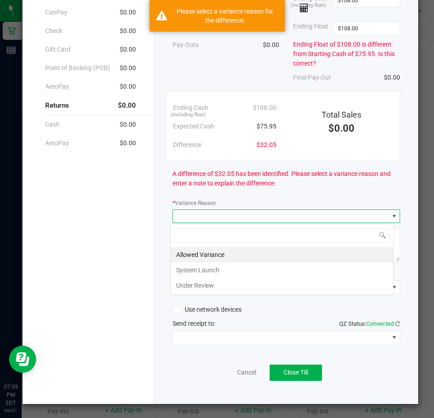
scroll to position [14, 224]
click at [197, 252] on li "Allowed Variance" at bounding box center [282, 254] width 223 height 15
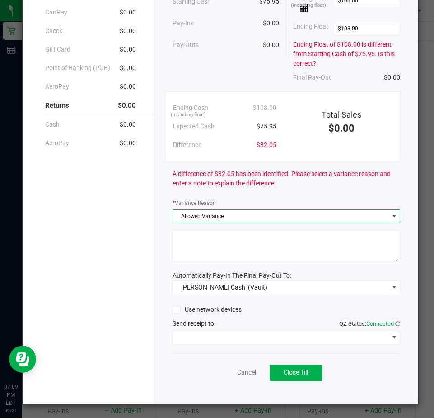
click at [186, 239] on textarea at bounding box center [287, 246] width 228 height 32
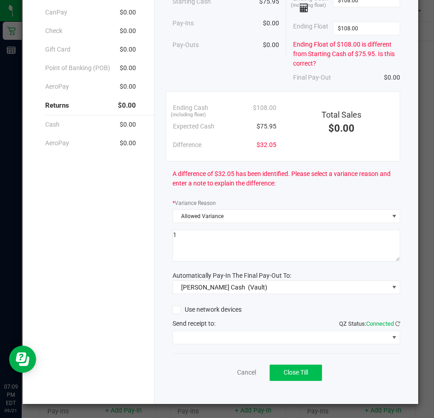
type textarea "1"
click at [284, 375] on span "Close Till" at bounding box center [296, 371] width 24 height 7
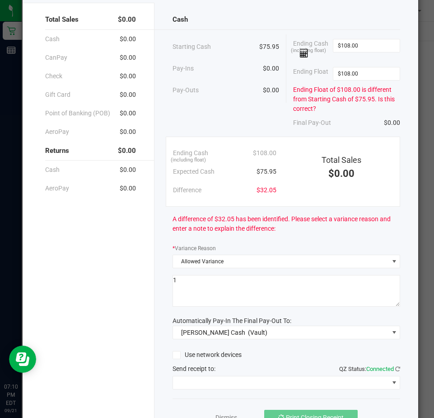
scroll to position [89, 0]
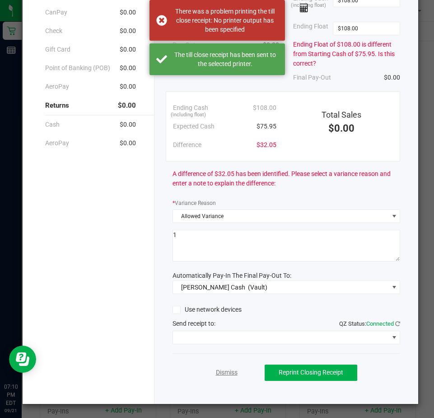
click at [219, 371] on link "Dismiss" at bounding box center [227, 371] width 22 height 9
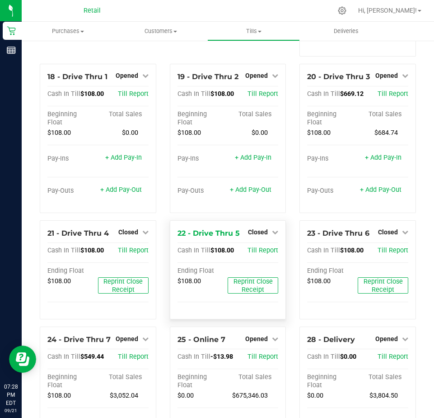
scroll to position [965, 0]
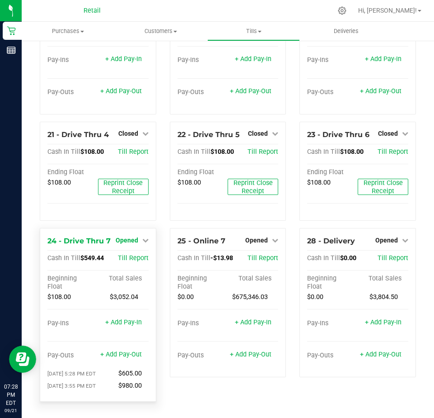
click at [126, 238] on span "Opened" at bounding box center [127, 239] width 23 height 7
click at [128, 258] on link "Close Till" at bounding box center [128, 258] width 24 height 7
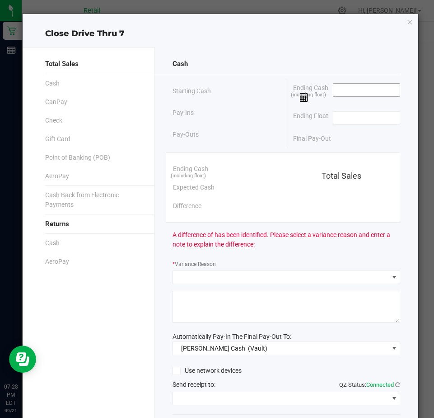
click at [337, 93] on input at bounding box center [366, 90] width 66 height 13
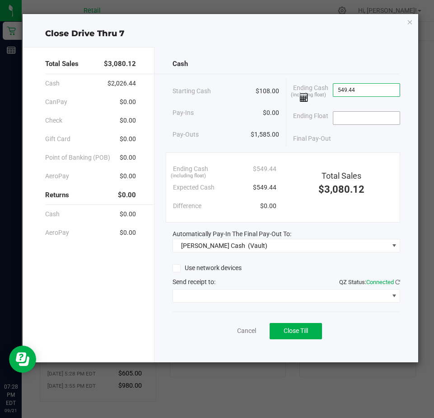
type input "$549.44"
click at [342, 121] on input at bounding box center [366, 118] width 66 height 13
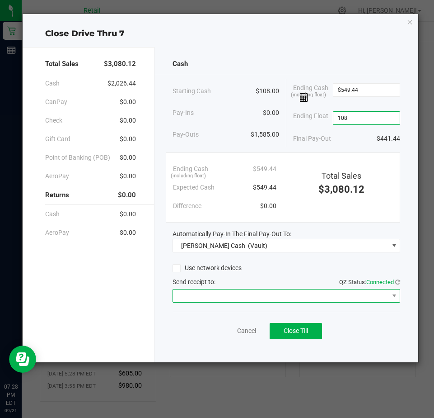
type input "$108.00"
click at [187, 294] on span at bounding box center [281, 295] width 216 height 13
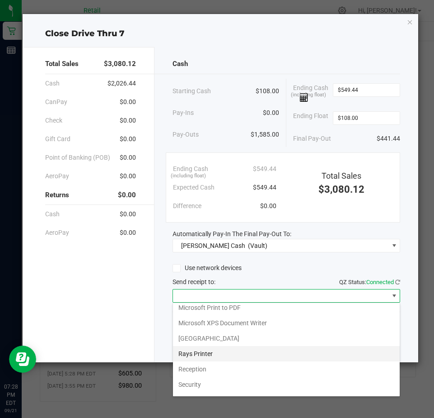
scroll to position [140, 0]
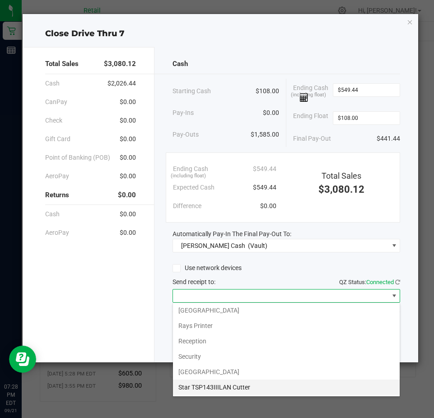
click at [204, 383] on Cutter "Star TSP143IIILAN Cutter" at bounding box center [286, 386] width 227 height 15
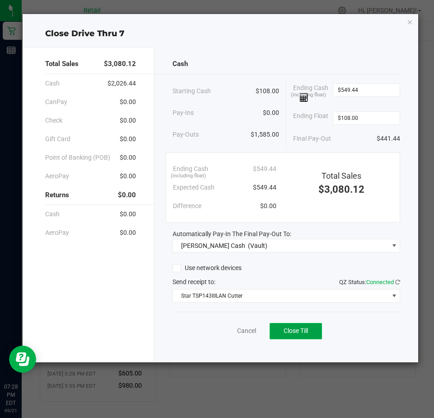
click at [304, 329] on span "Close Till" at bounding box center [296, 330] width 24 height 7
